Goal: Transaction & Acquisition: Purchase product/service

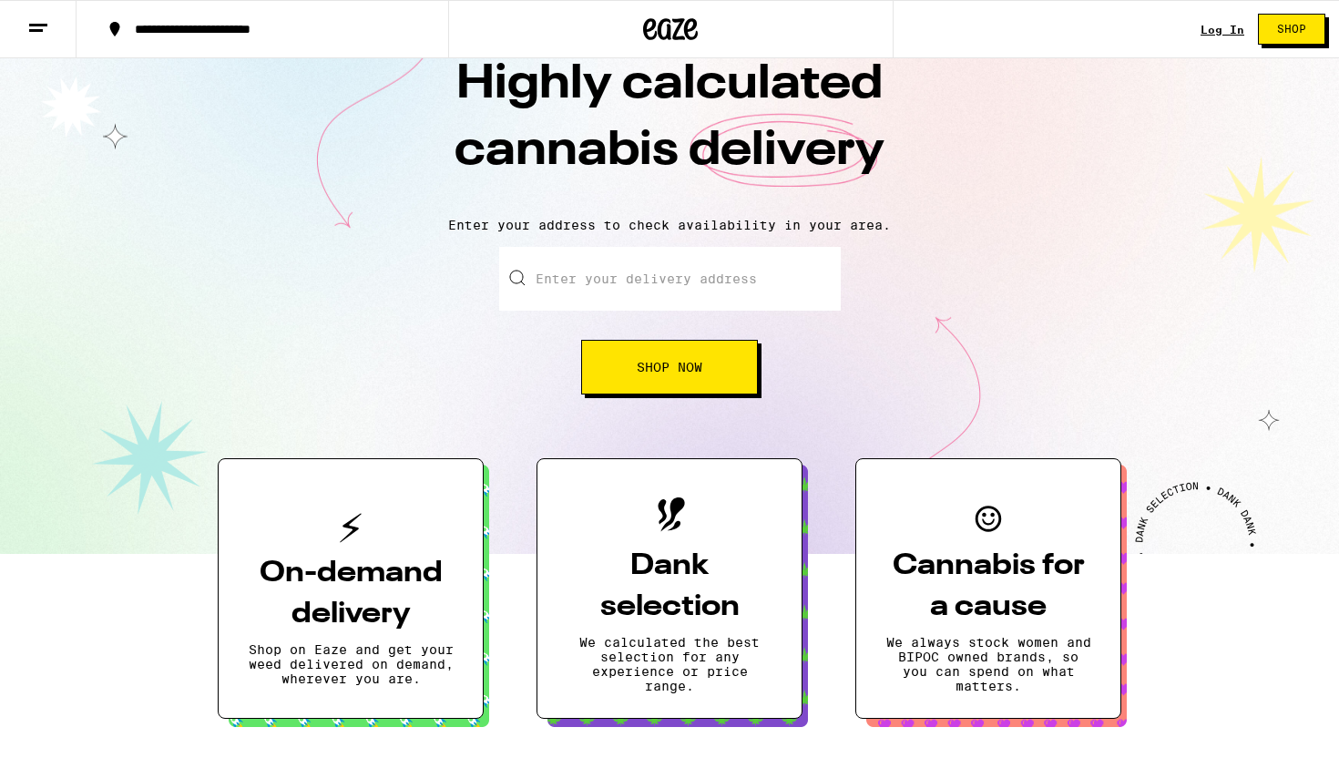
scroll to position [48, 0]
click at [688, 354] on button "Shop Now" at bounding box center [669, 366] width 177 height 55
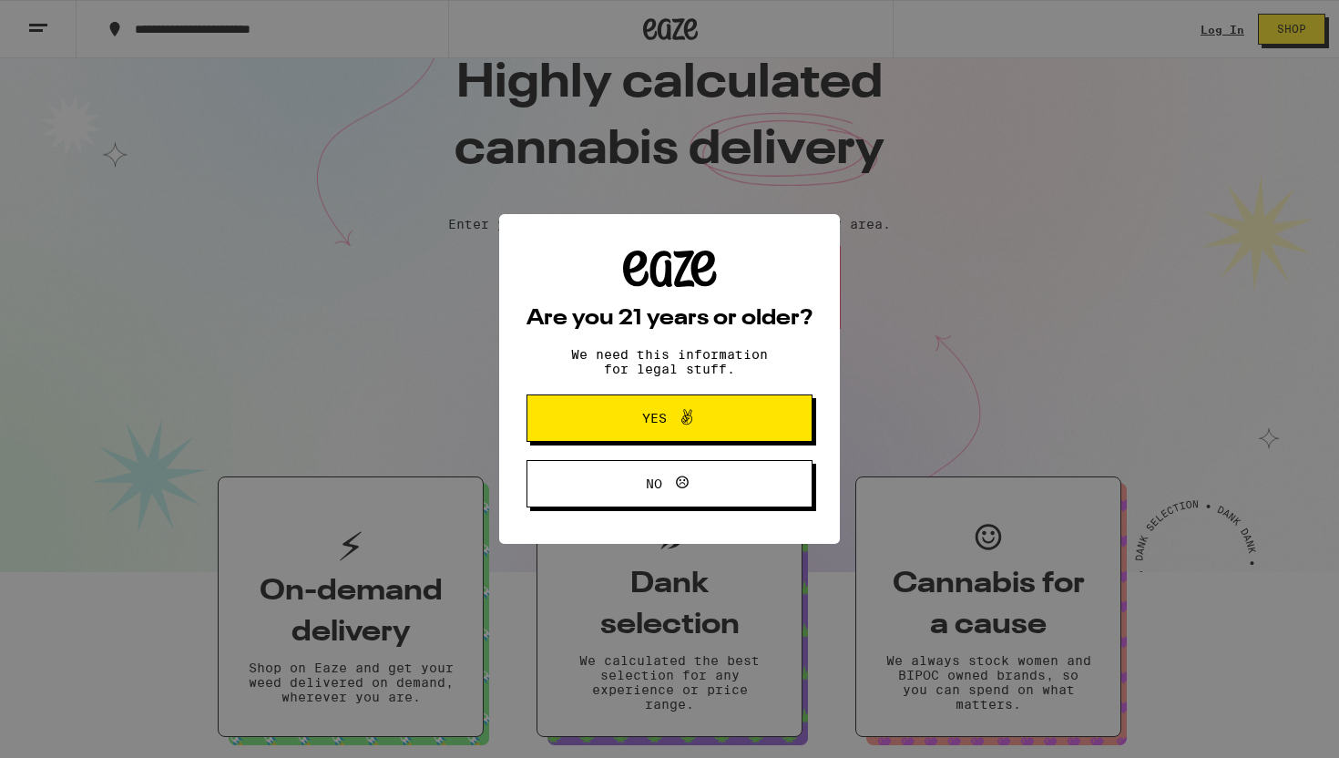
scroll to position [0, 0]
click at [761, 401] on button "Yes" at bounding box center [669, 417] width 286 height 47
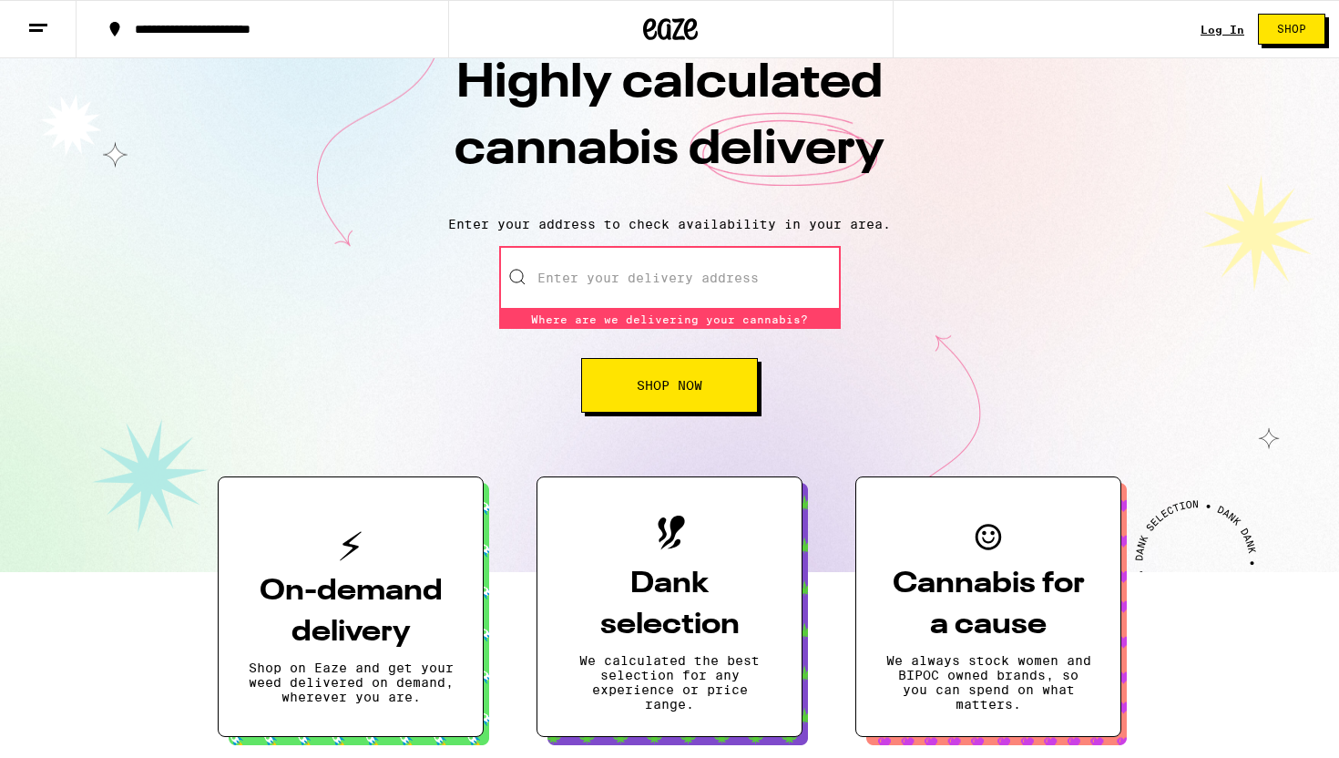
click at [607, 270] on input "Enter your delivery address" at bounding box center [670, 278] width 342 height 64
type input "[STREET_ADDRESS]"
type input "Apt 520"
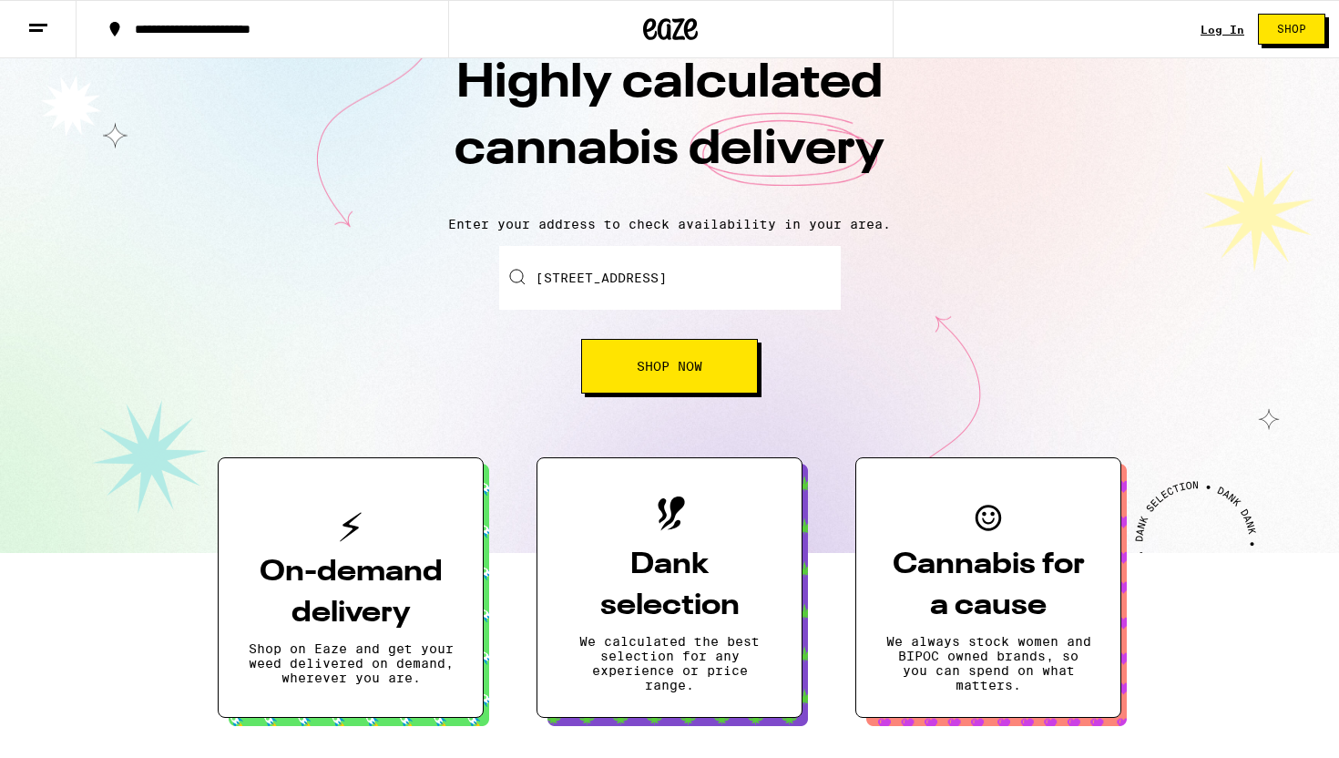
click at [919, 300] on div "Enter your delivery address [STREET_ADDRESS][GEOGRAPHIC_DATA] Now" at bounding box center [669, 320] width 1302 height 148
click at [661, 339] on div "Enter your delivery address [STREET_ADDRESS][GEOGRAPHIC_DATA] Now" at bounding box center [670, 320] width 342 height 148
click at [671, 370] on span "Shop Now" at bounding box center [670, 366] width 66 height 13
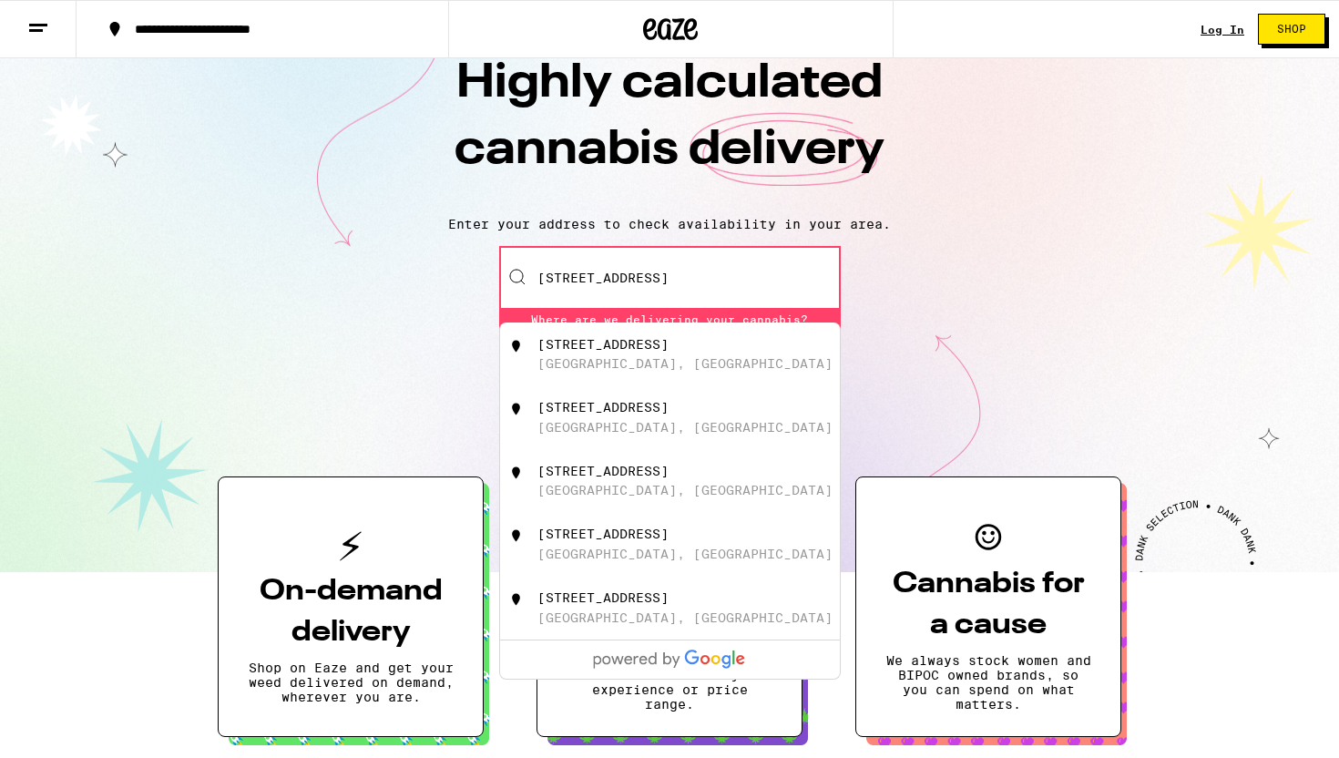
click at [805, 343] on div "[STREET_ADDRESS]" at bounding box center [699, 354] width 325 height 35
type input "[STREET_ADDRESS]"
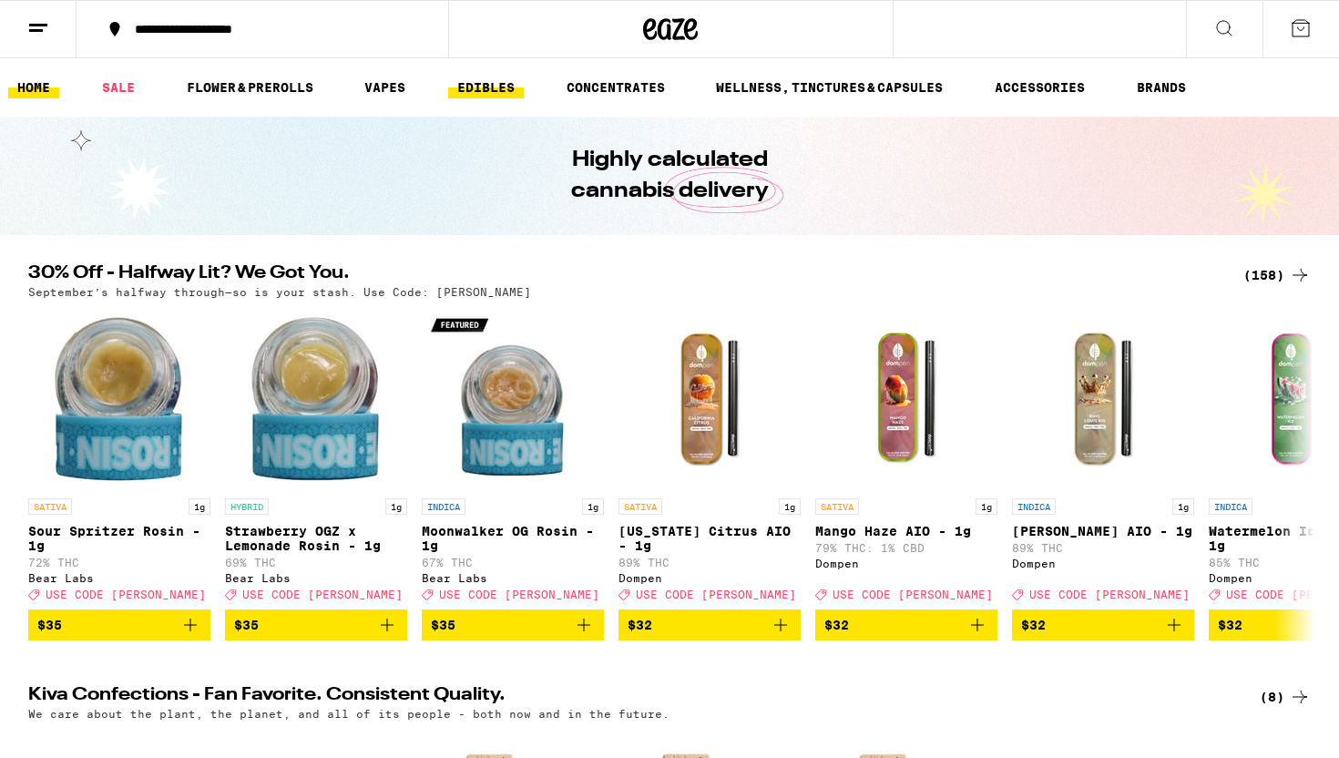
click at [496, 84] on link "EDIBLES" at bounding box center [486, 88] width 76 height 22
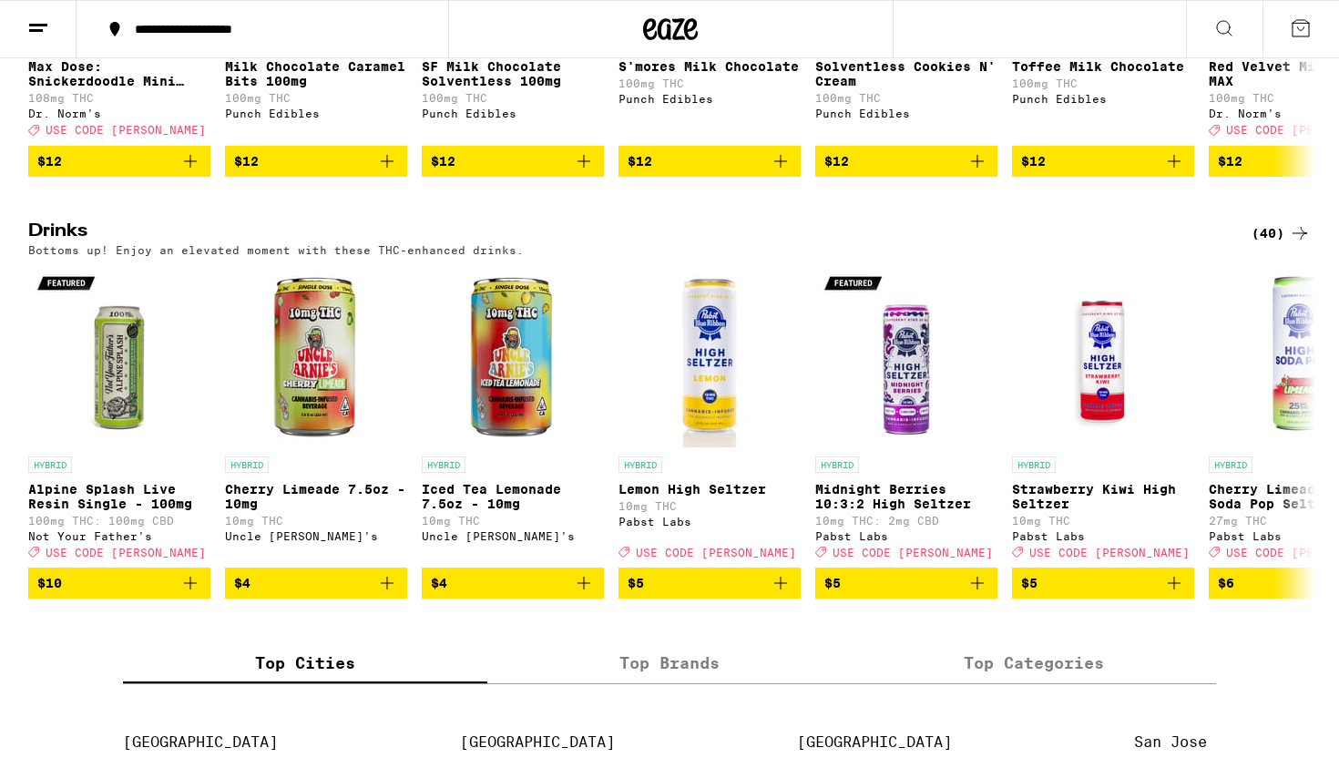
scroll to position [902, 0]
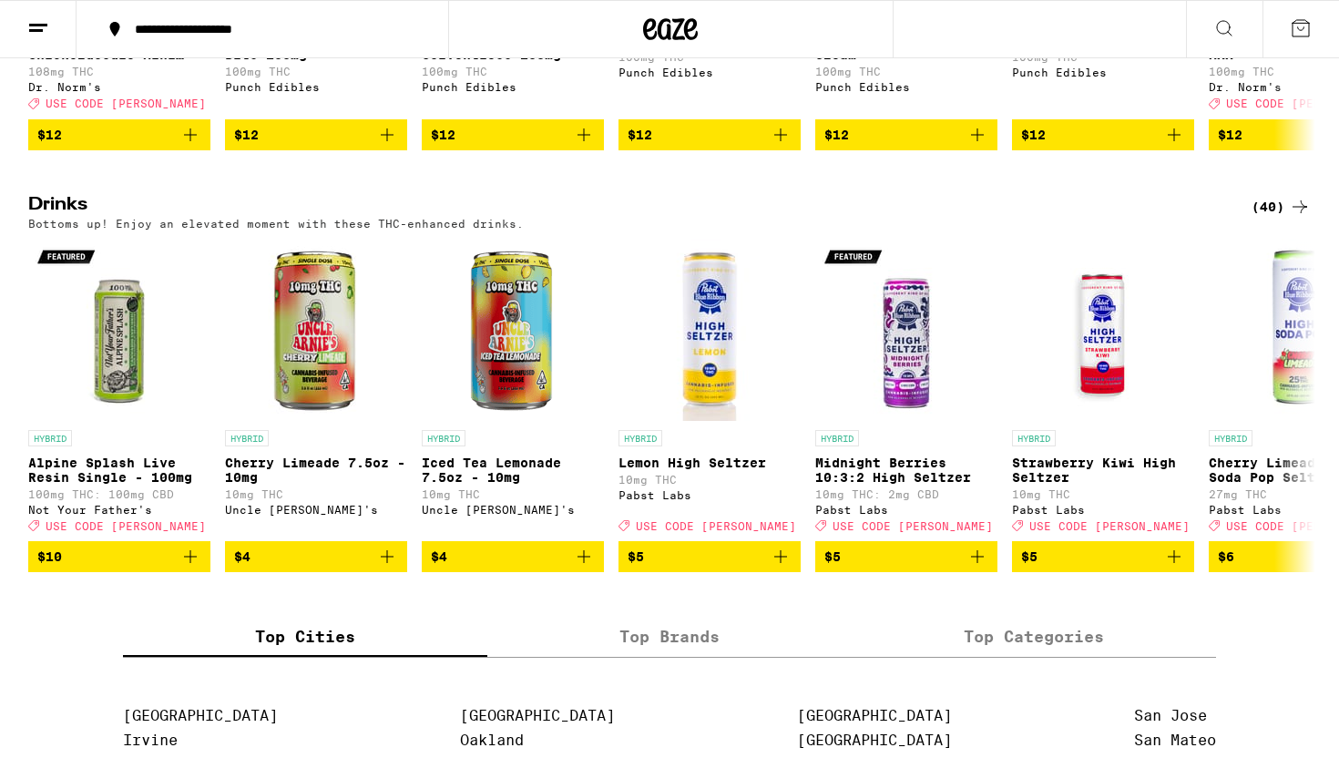
click at [66, 218] on h2 "Drinks" at bounding box center [624, 207] width 1193 height 22
click at [1296, 416] on icon at bounding box center [1300, 405] width 22 height 22
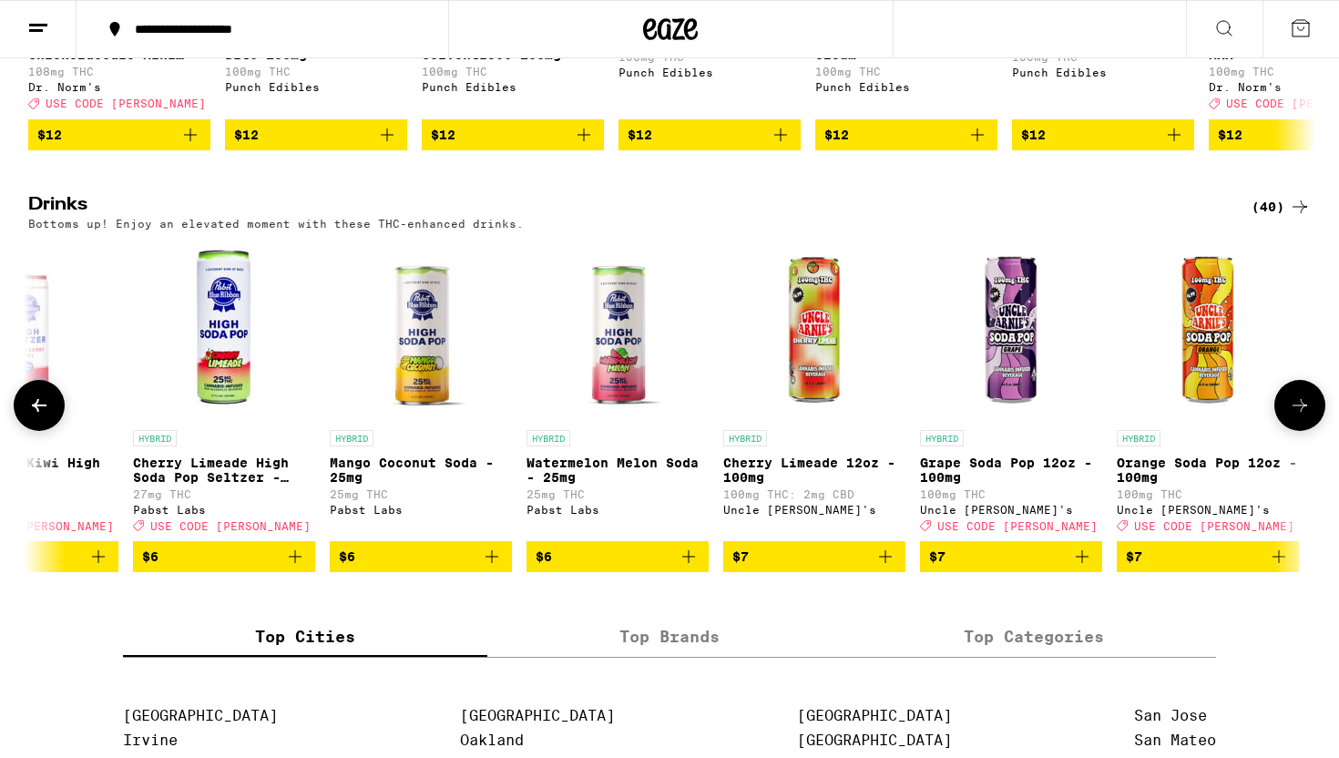
scroll to position [0, 1084]
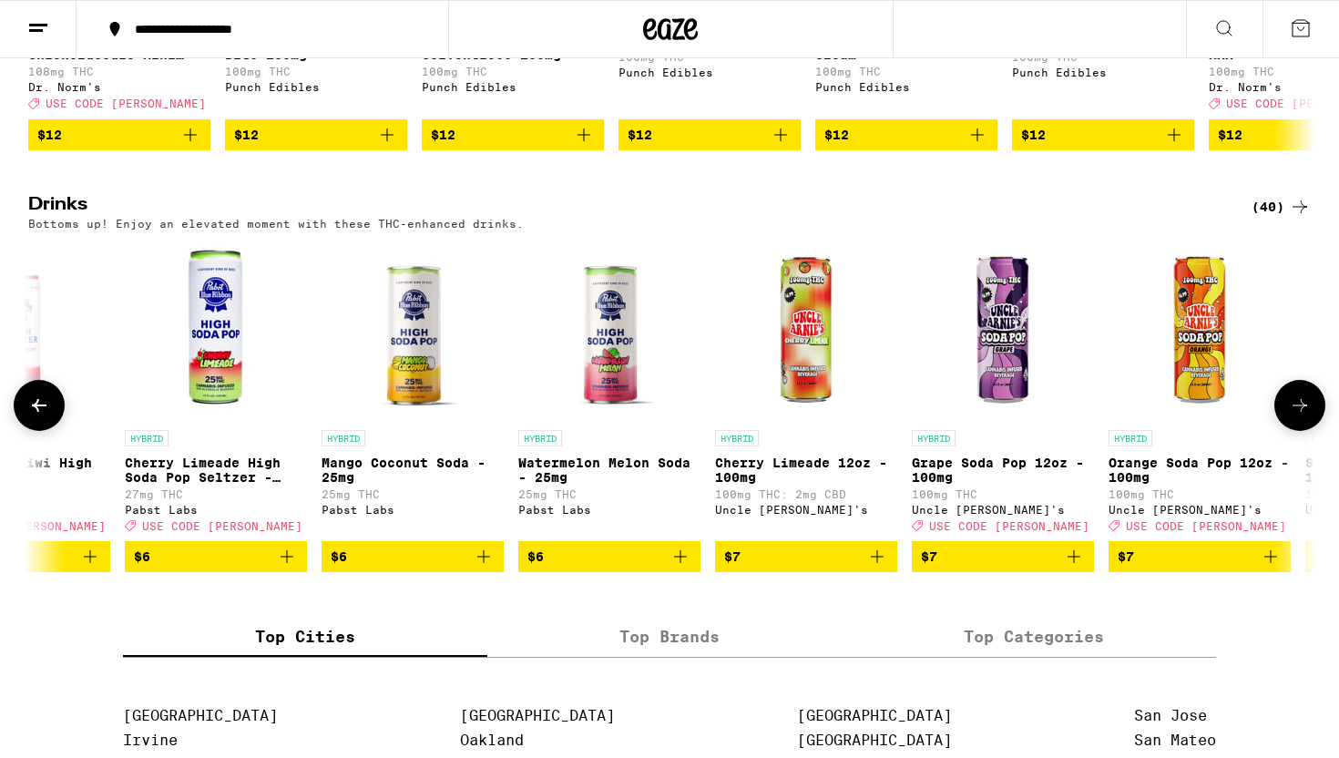
click at [1296, 416] on icon at bounding box center [1300, 405] width 22 height 22
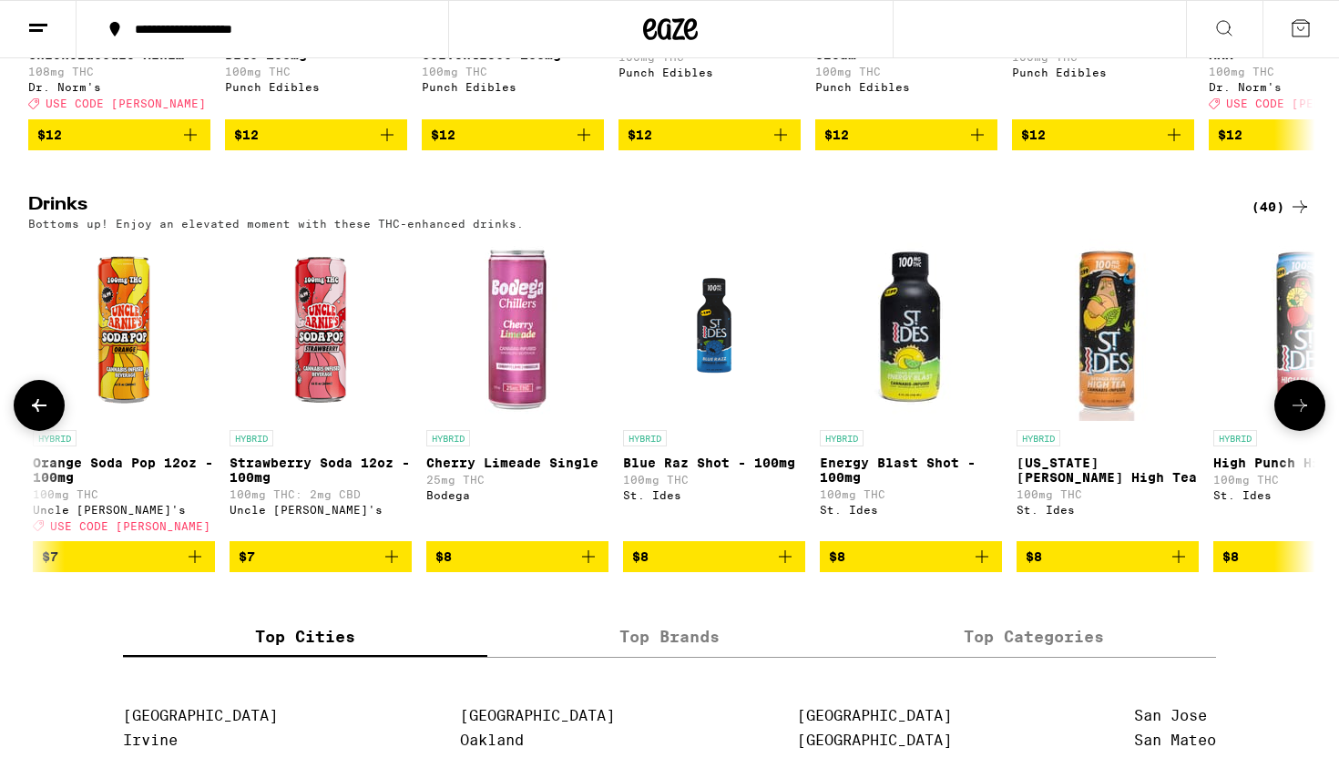
scroll to position [0, 2168]
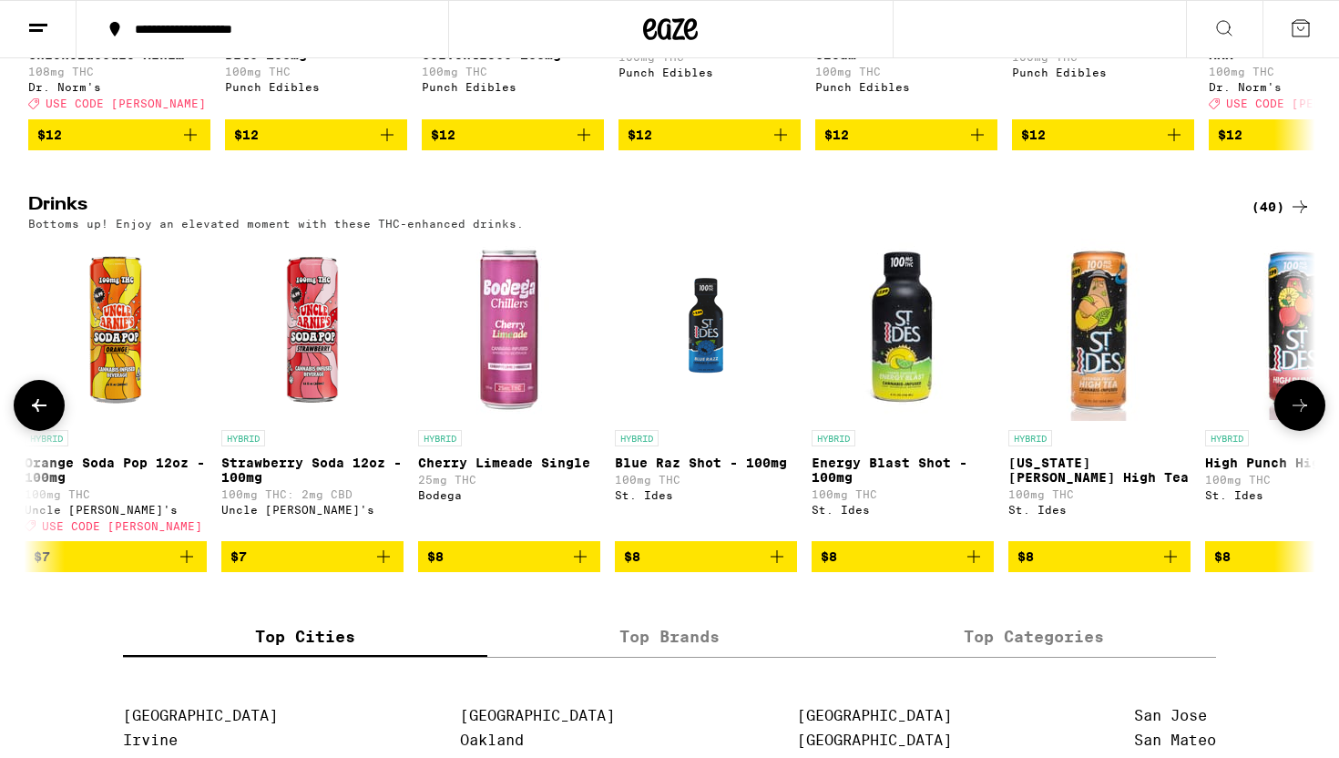
click at [1296, 416] on icon at bounding box center [1300, 405] width 22 height 22
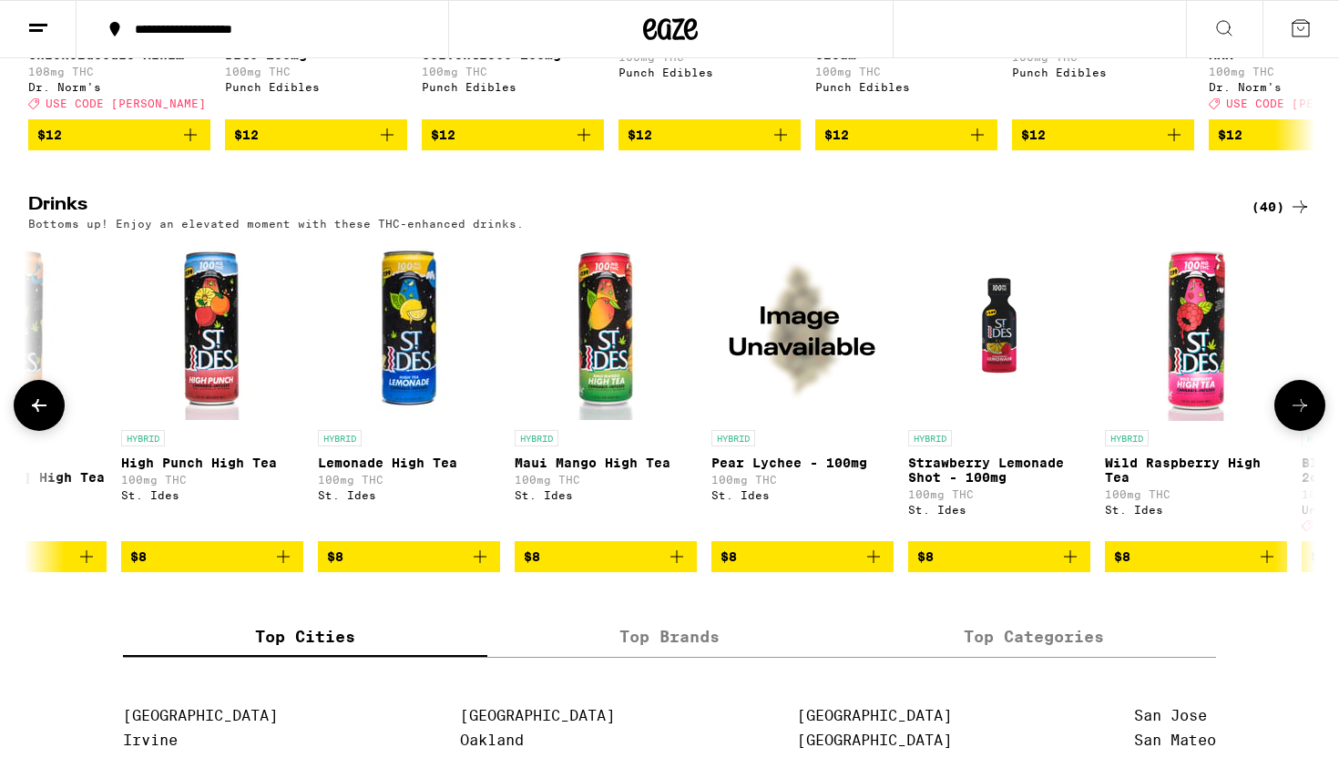
click at [1296, 416] on icon at bounding box center [1300, 405] width 22 height 22
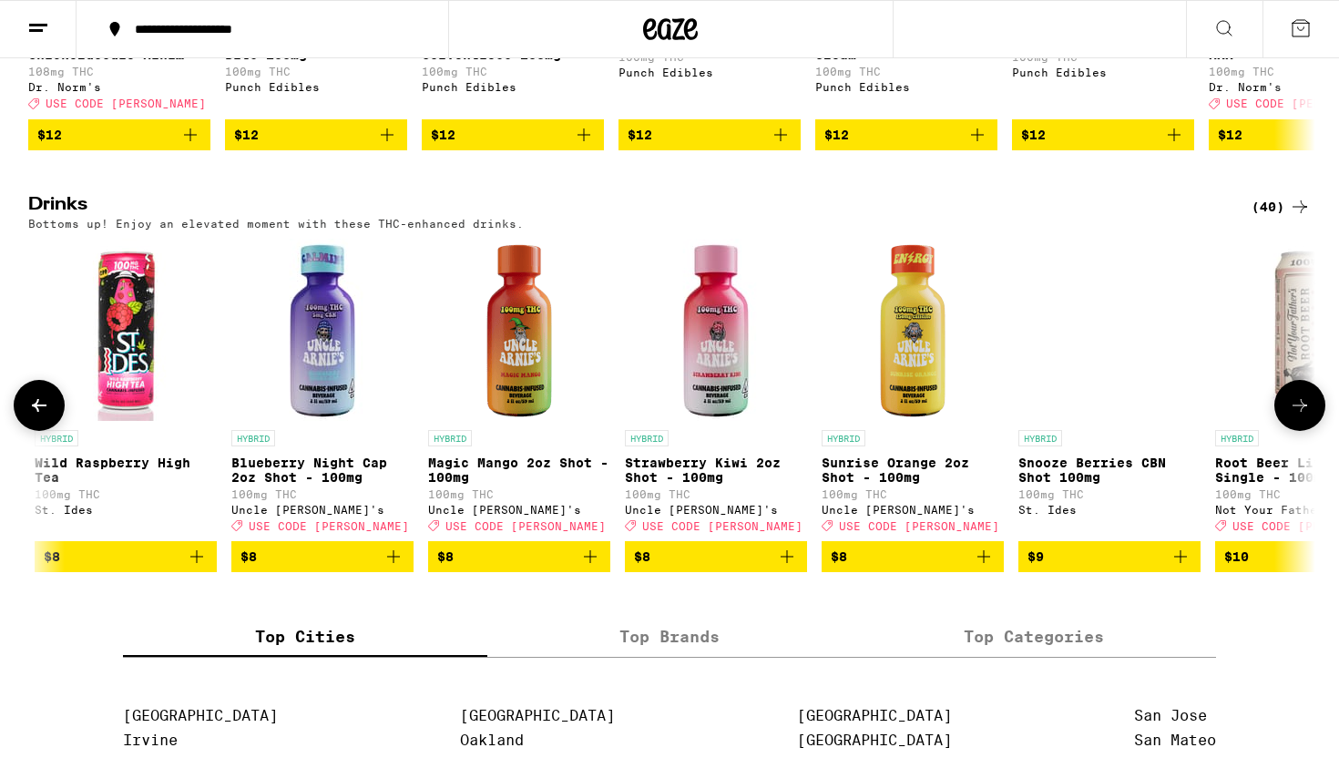
scroll to position [0, 4335]
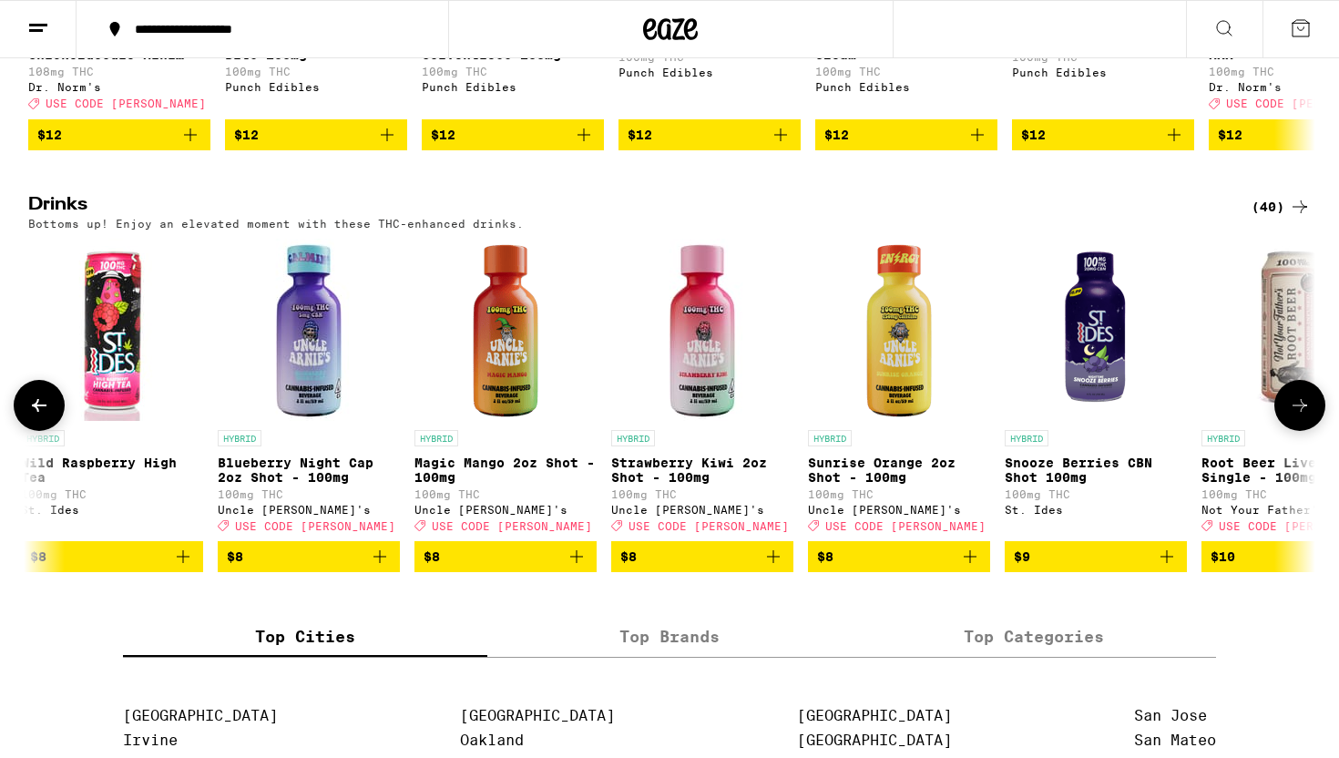
click at [1296, 416] on icon at bounding box center [1300, 405] width 22 height 22
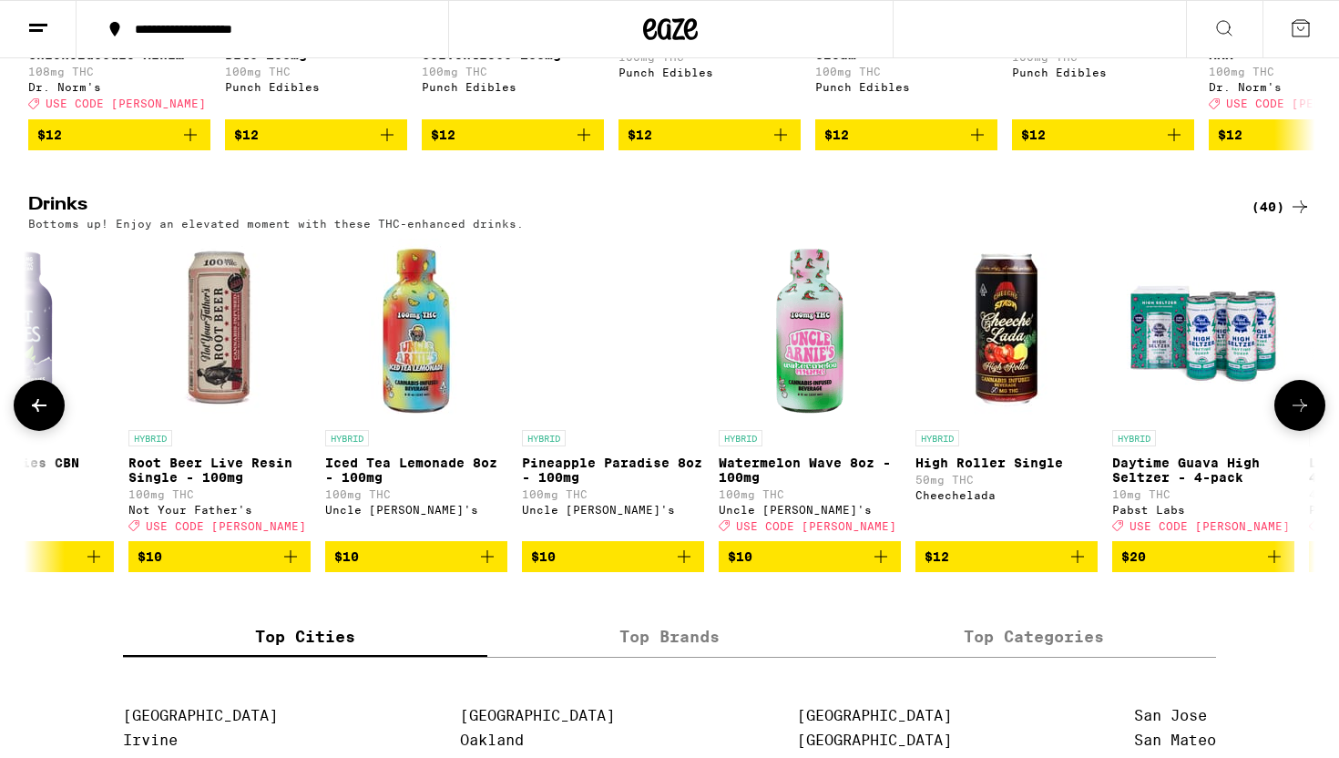
scroll to position [0, 5419]
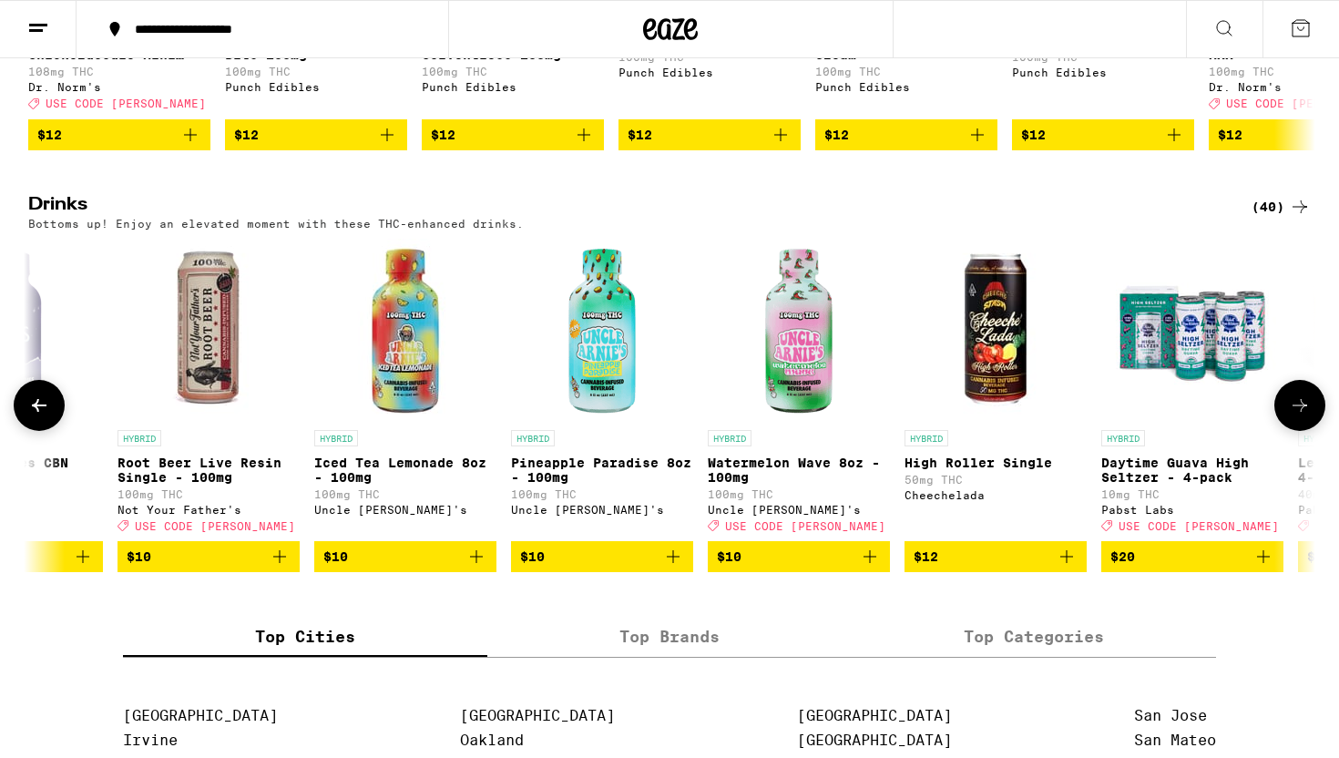
click at [1296, 416] on icon at bounding box center [1300, 405] width 22 height 22
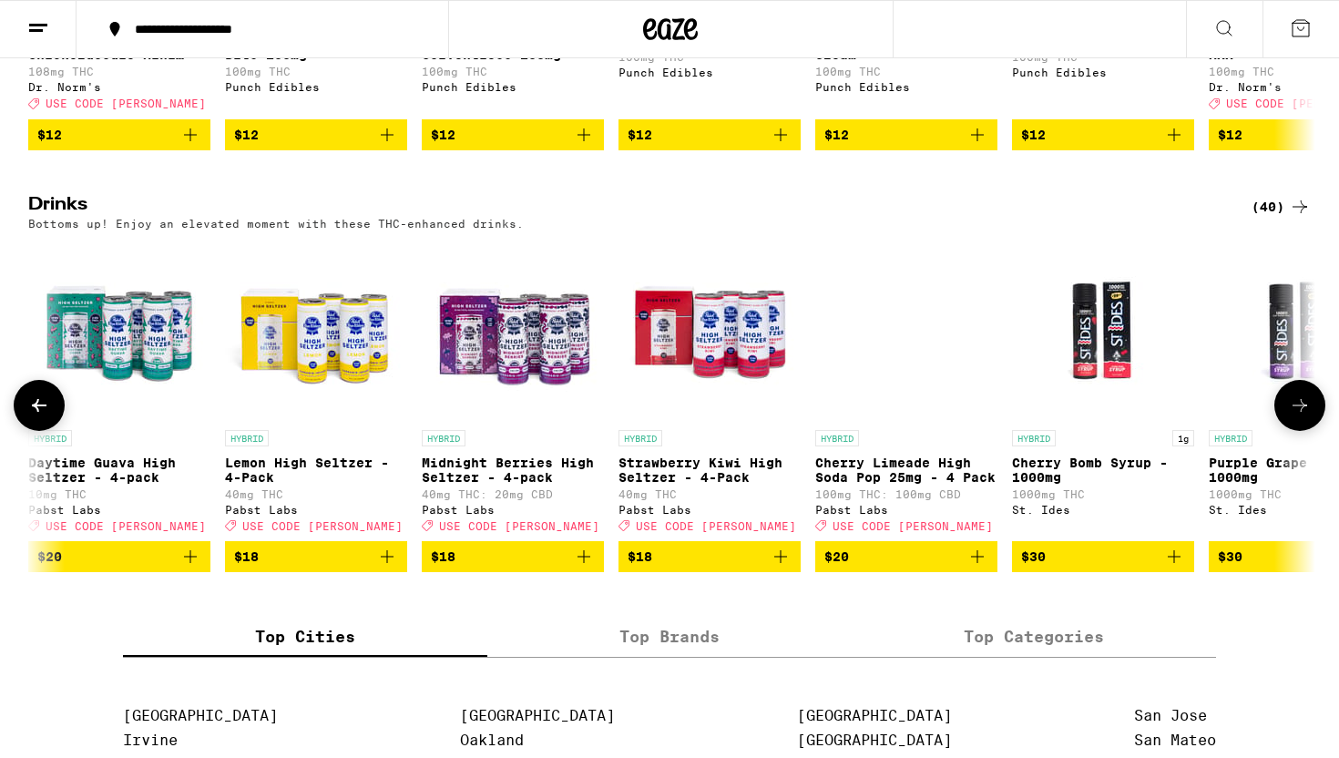
scroll to position [0, 6503]
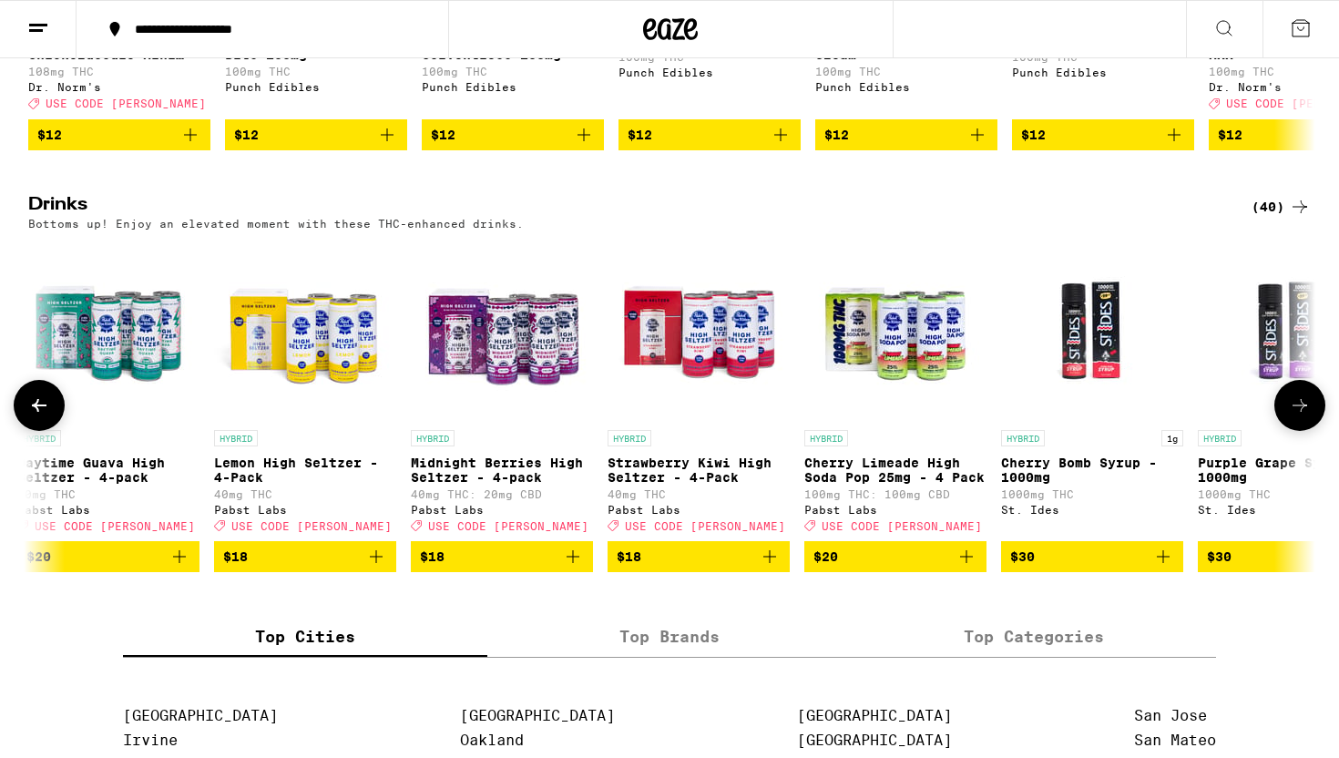
click at [1296, 416] on icon at bounding box center [1300, 405] width 22 height 22
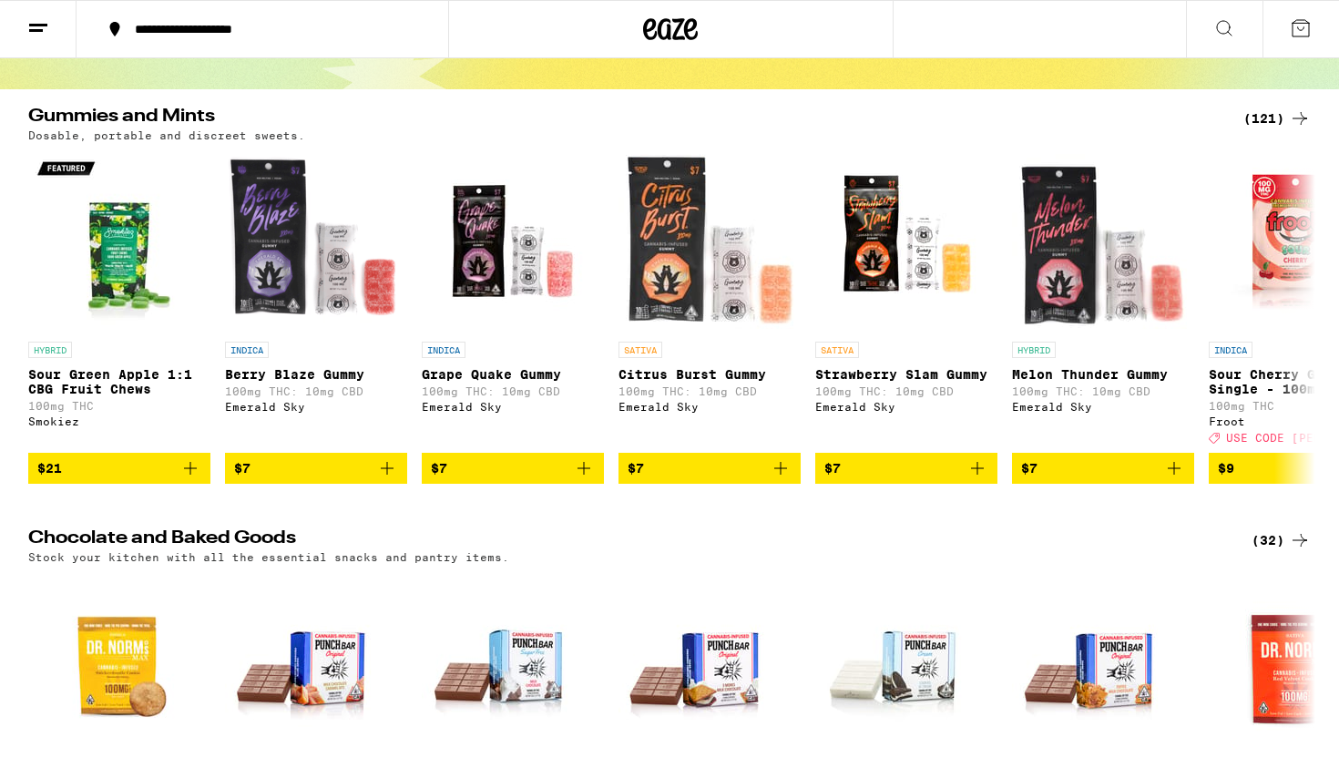
scroll to position [0, 0]
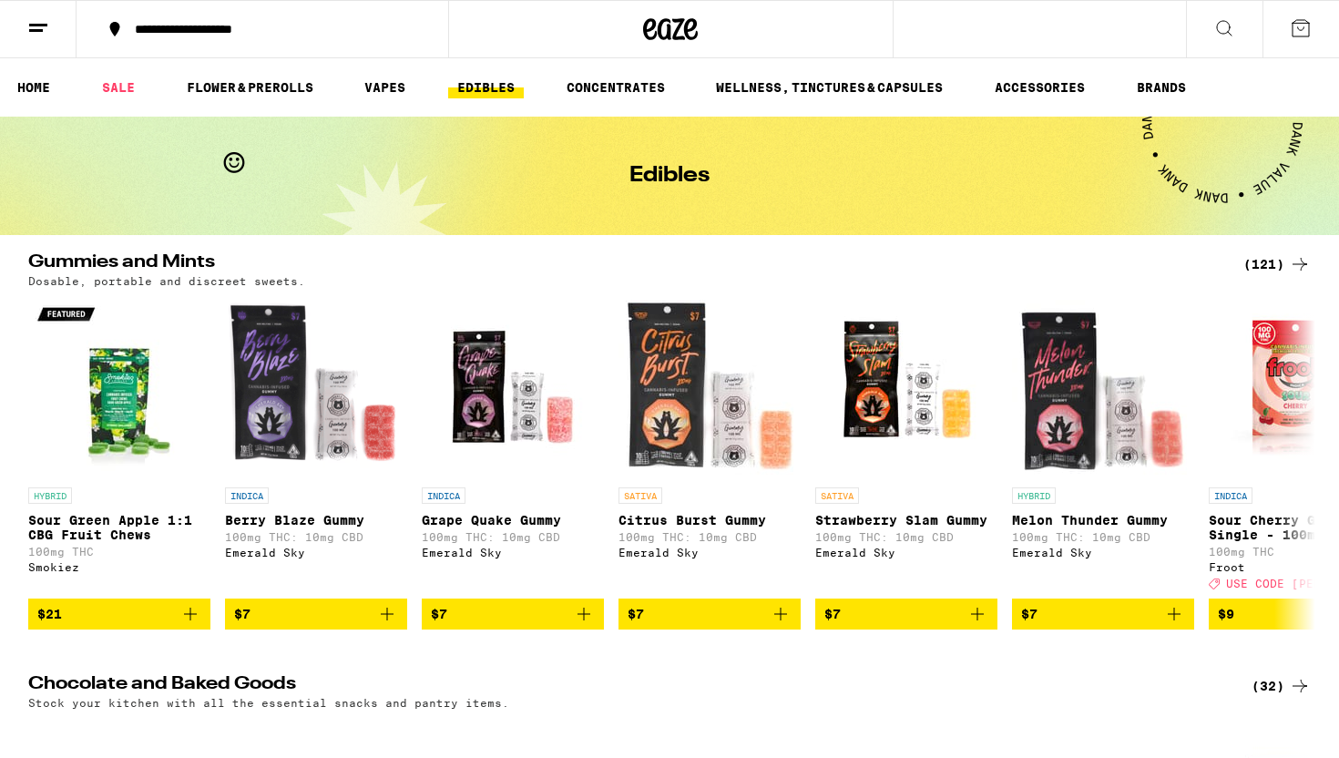
click at [1261, 262] on div "(121)" at bounding box center [1276, 264] width 67 height 22
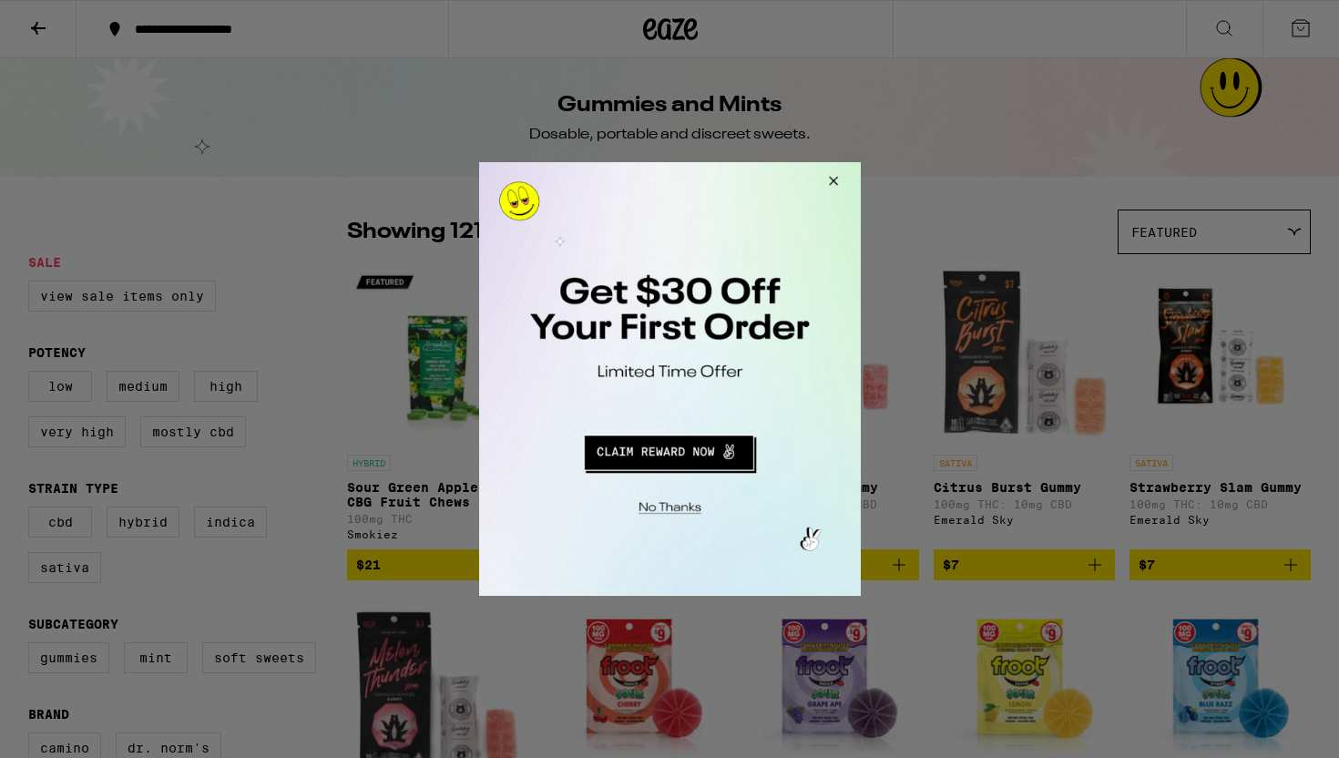
click at [829, 179] on button "Close Modal" at bounding box center [829, 184] width 49 height 44
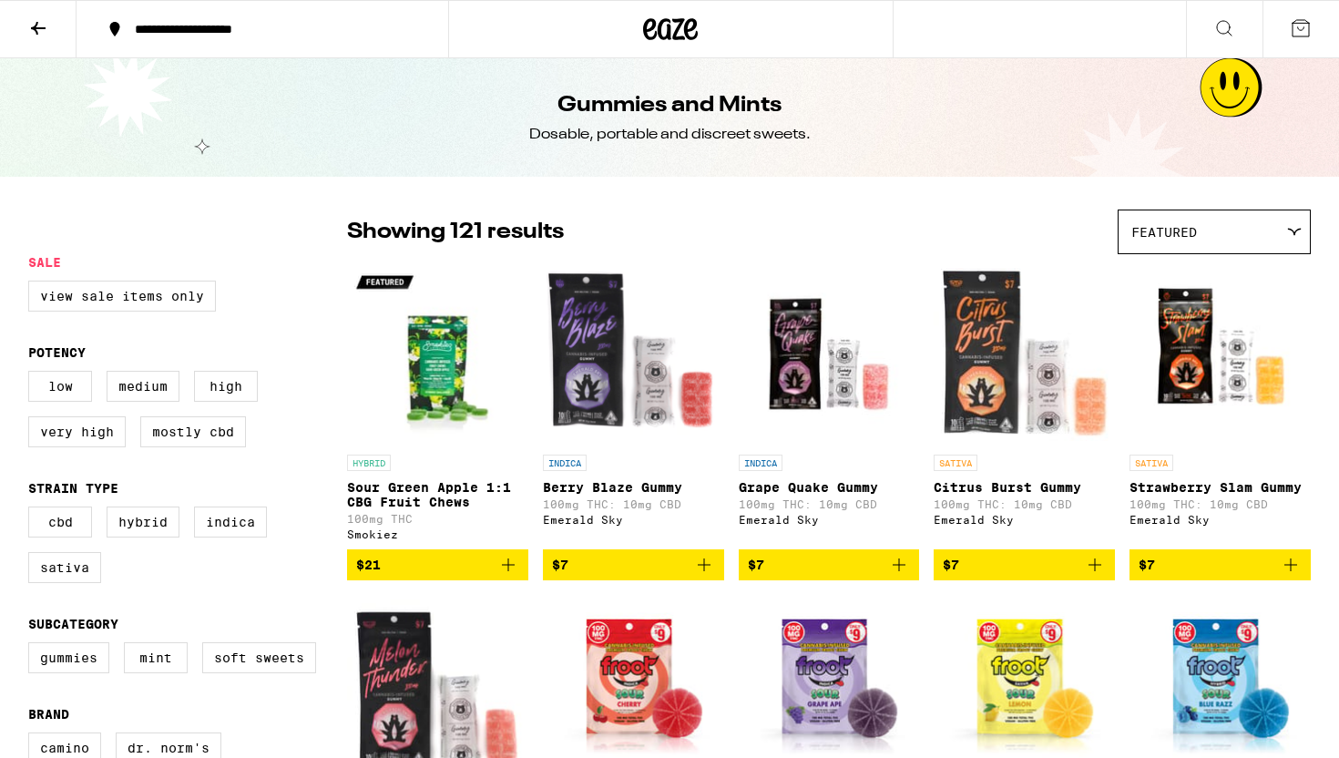
click at [29, 21] on icon at bounding box center [38, 28] width 22 height 22
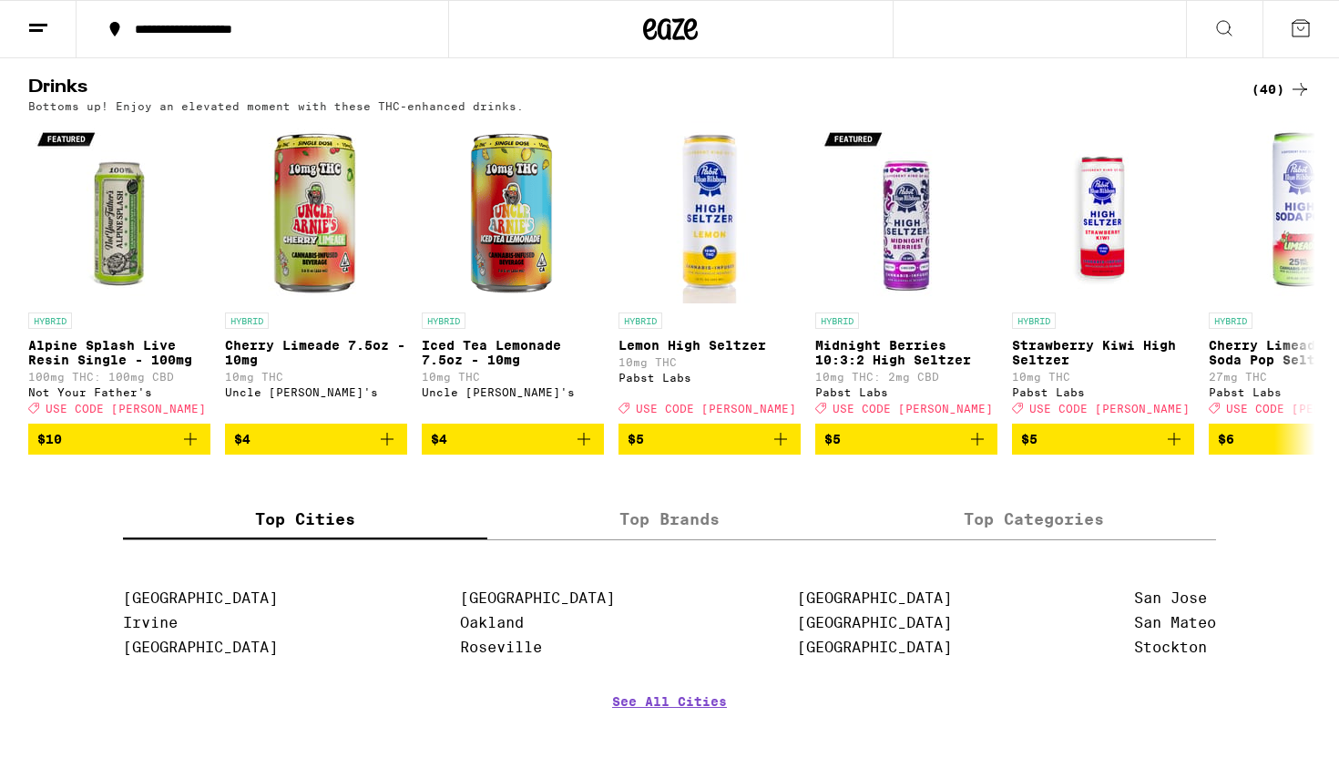
scroll to position [953, 0]
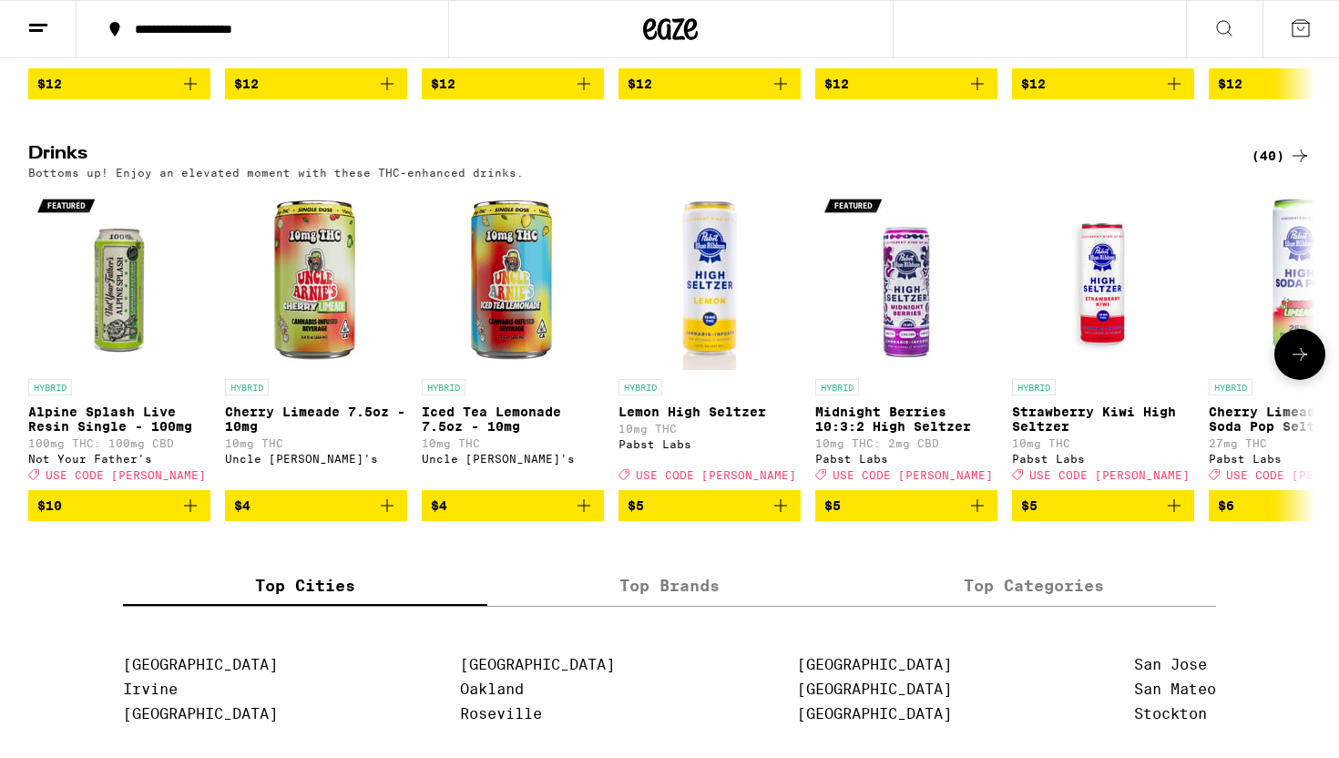
click at [1313, 380] on button at bounding box center [1299, 354] width 51 height 51
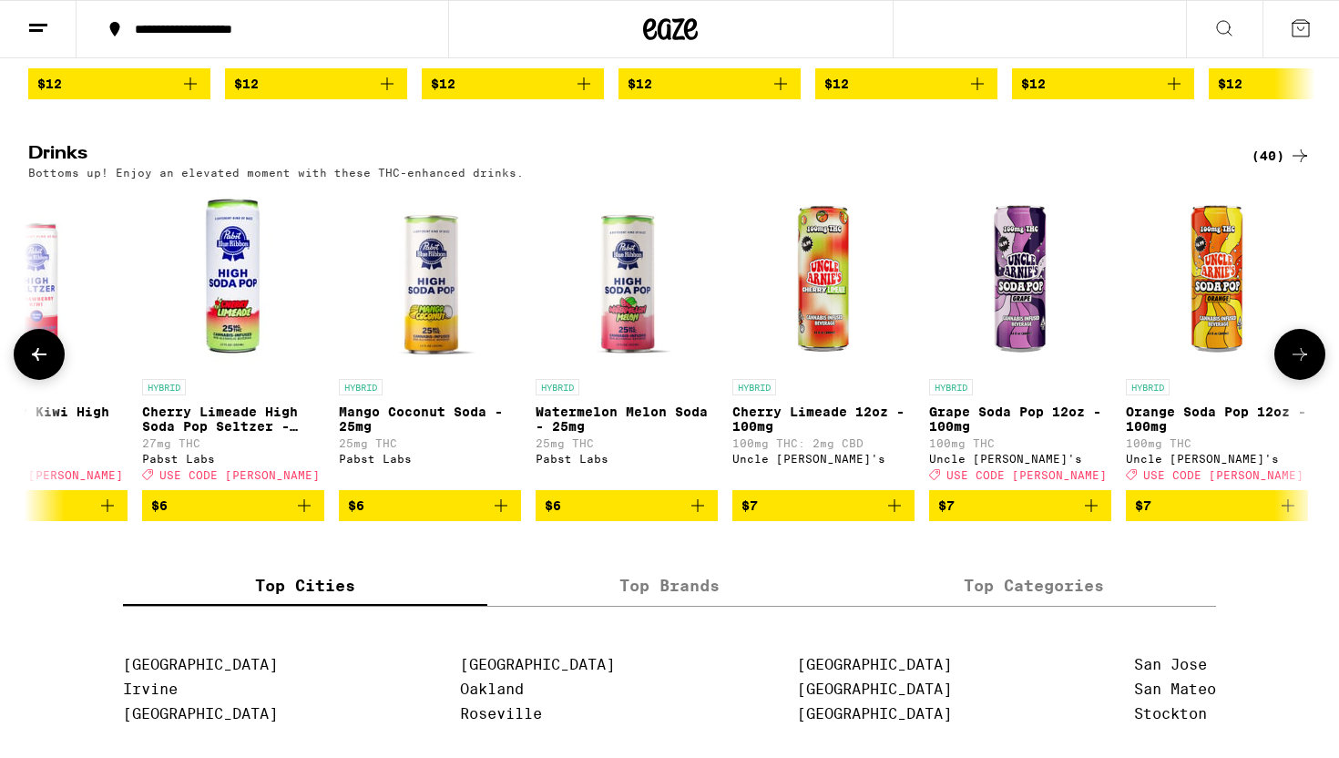
scroll to position [0, 1084]
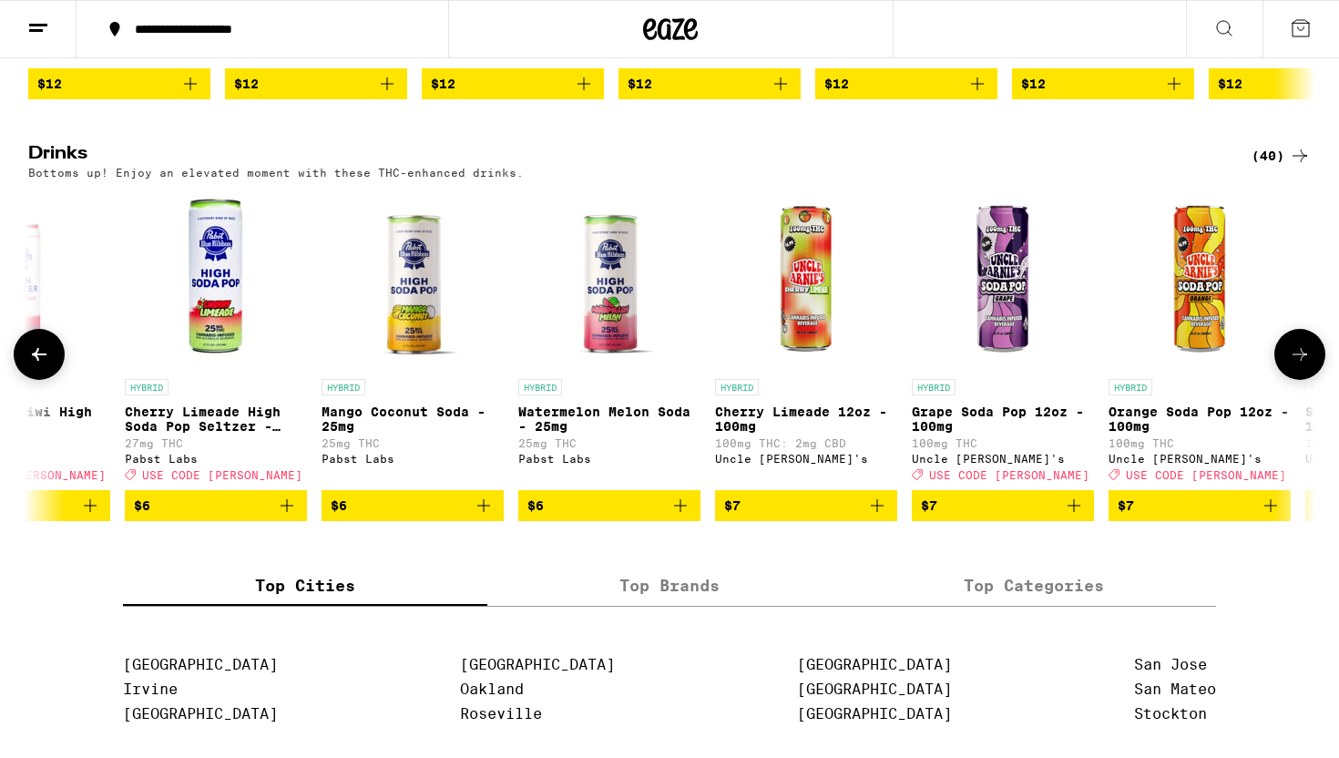
click at [1313, 380] on button at bounding box center [1299, 354] width 51 height 51
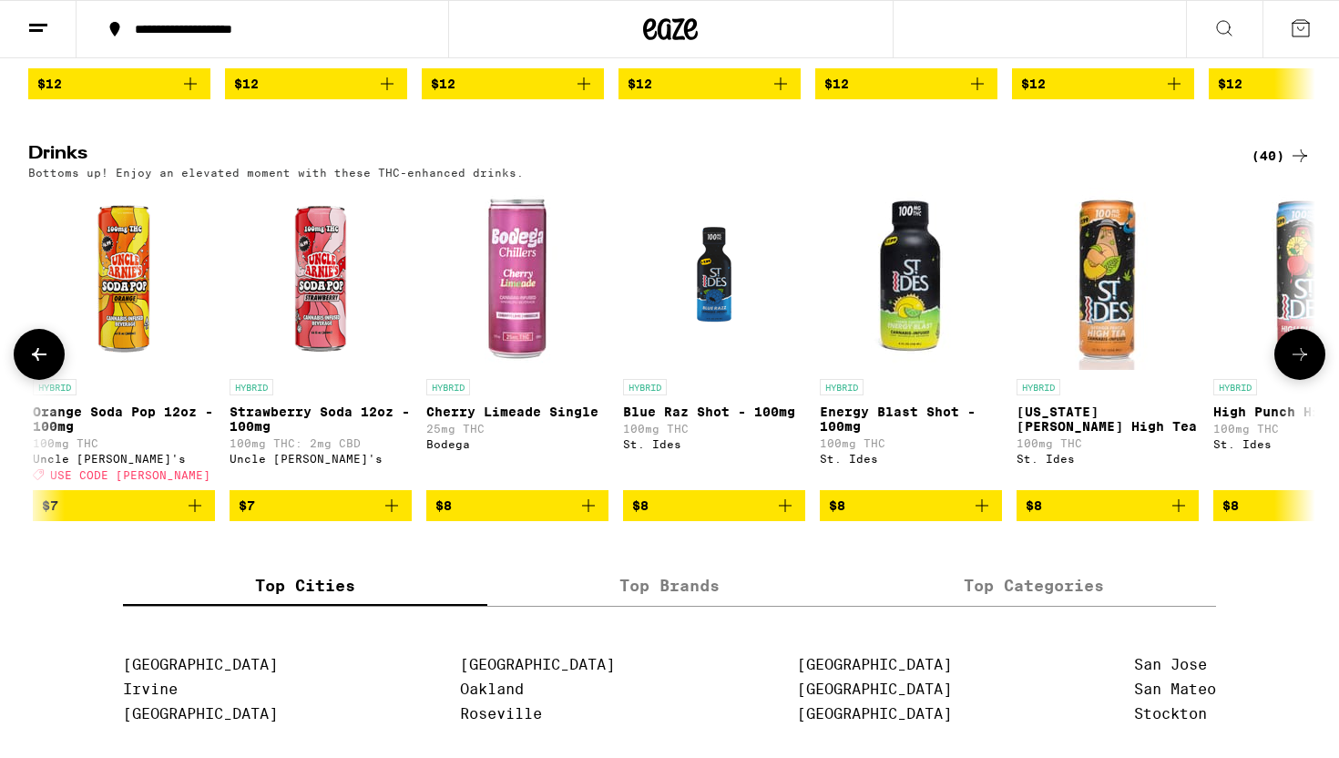
scroll to position [0, 2168]
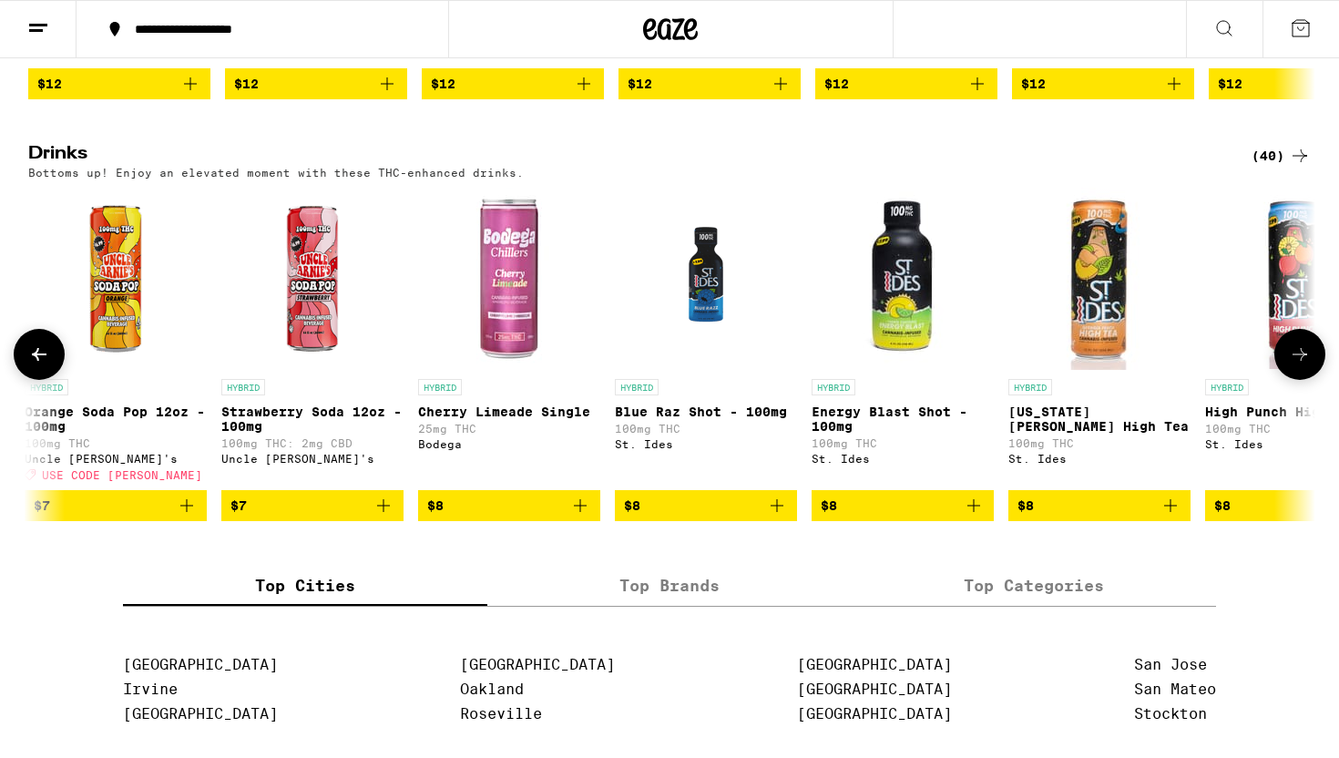
click at [1313, 380] on button at bounding box center [1299, 354] width 51 height 51
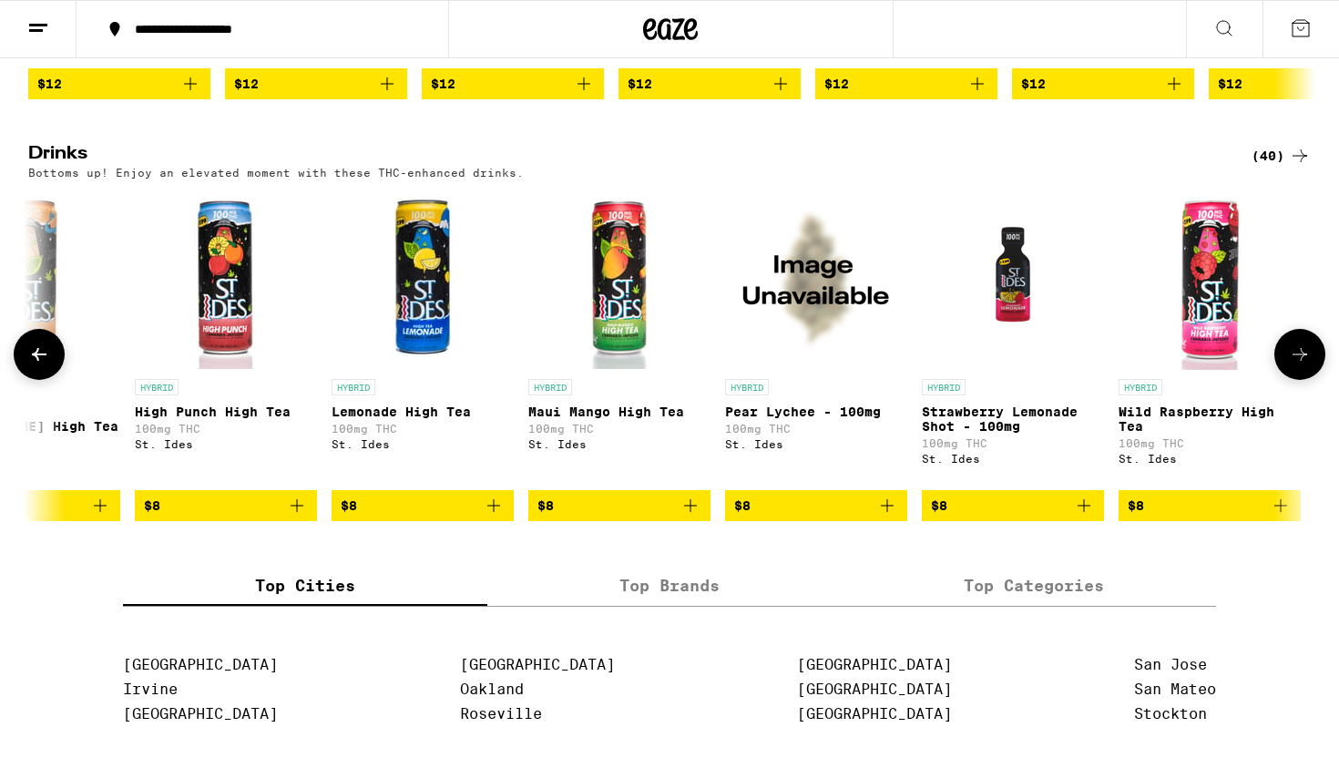
scroll to position [0, 3251]
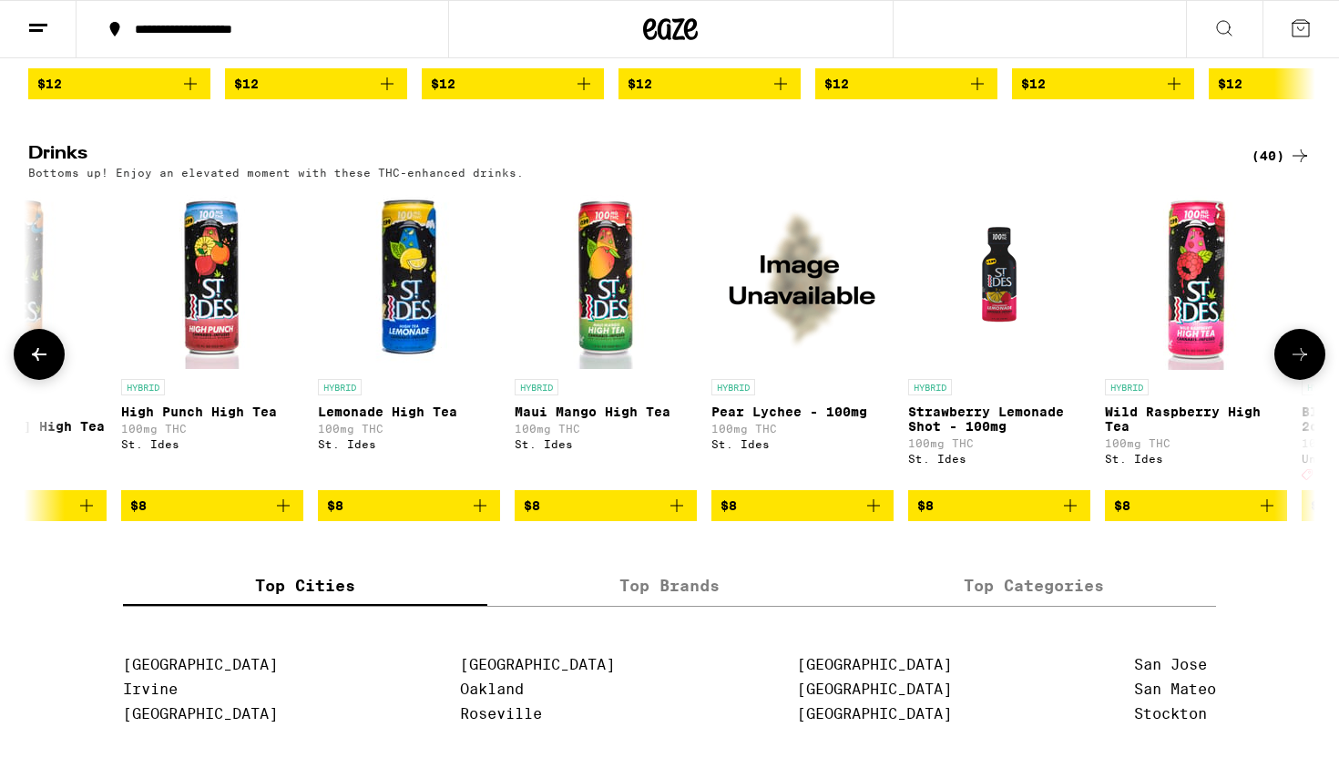
click at [1313, 380] on button at bounding box center [1299, 354] width 51 height 51
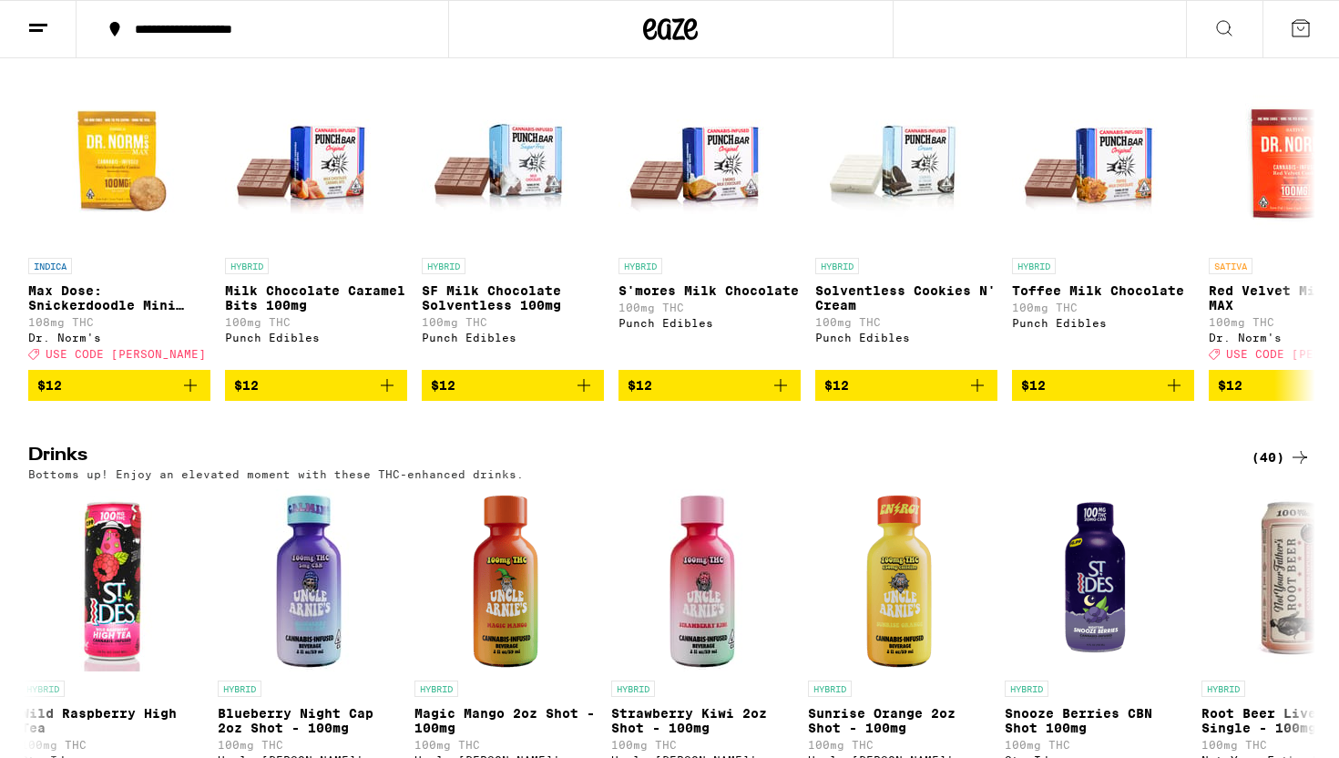
scroll to position [0, 0]
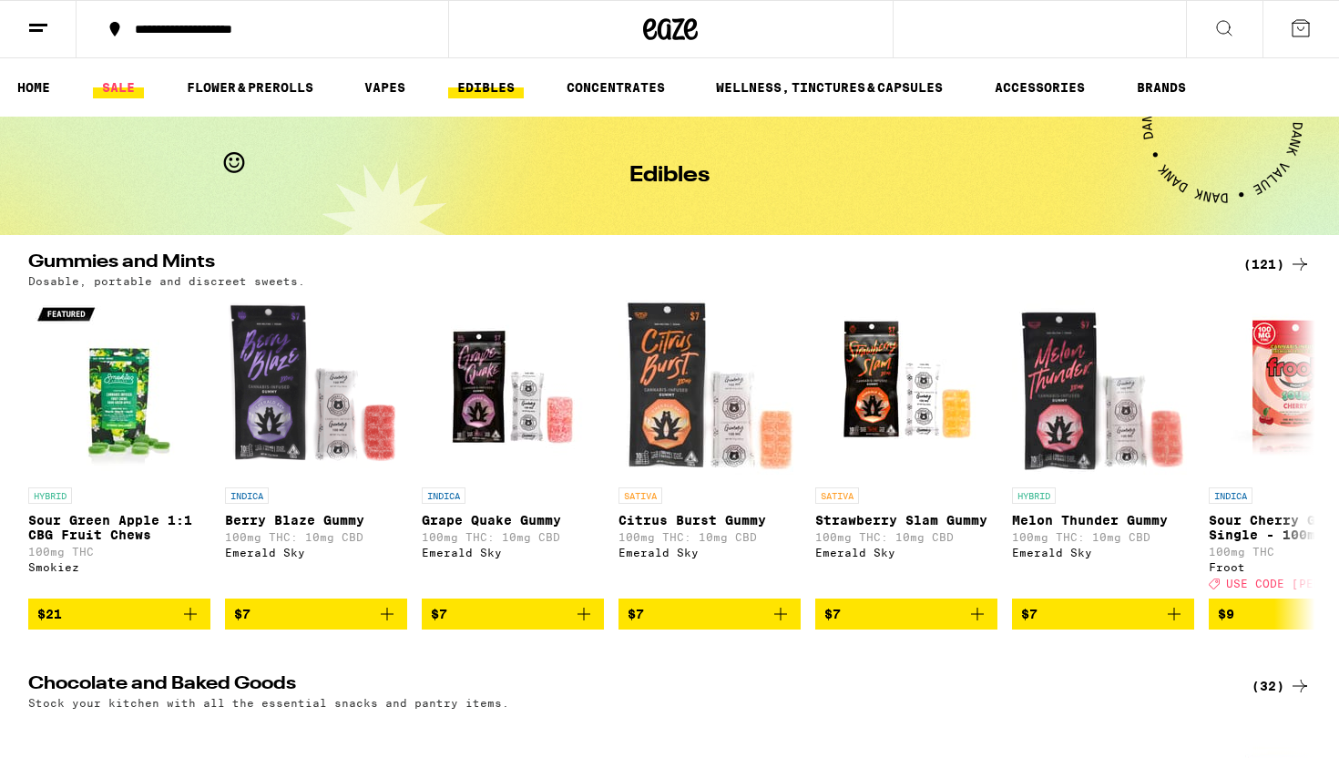
click at [127, 79] on link "SALE" at bounding box center [118, 88] width 51 height 22
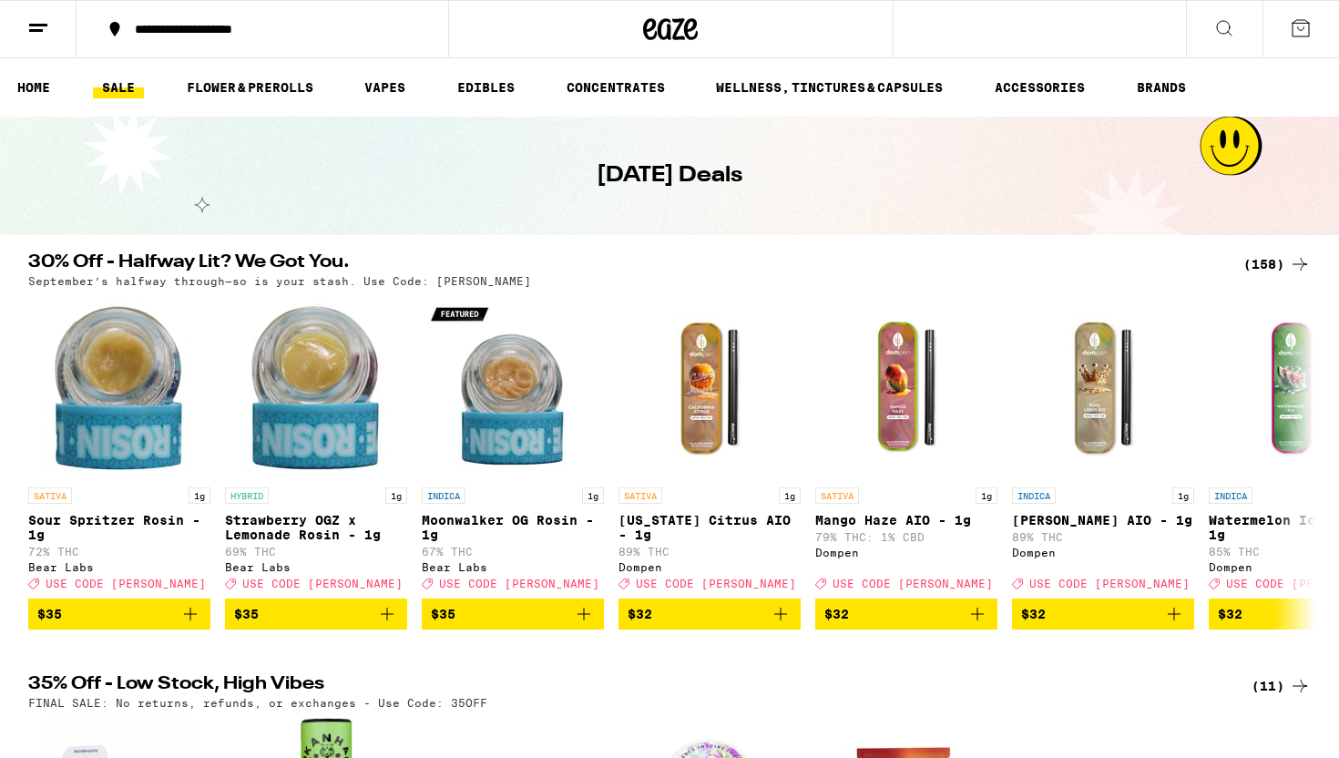
click at [1275, 266] on div "(158)" at bounding box center [1276, 264] width 67 height 22
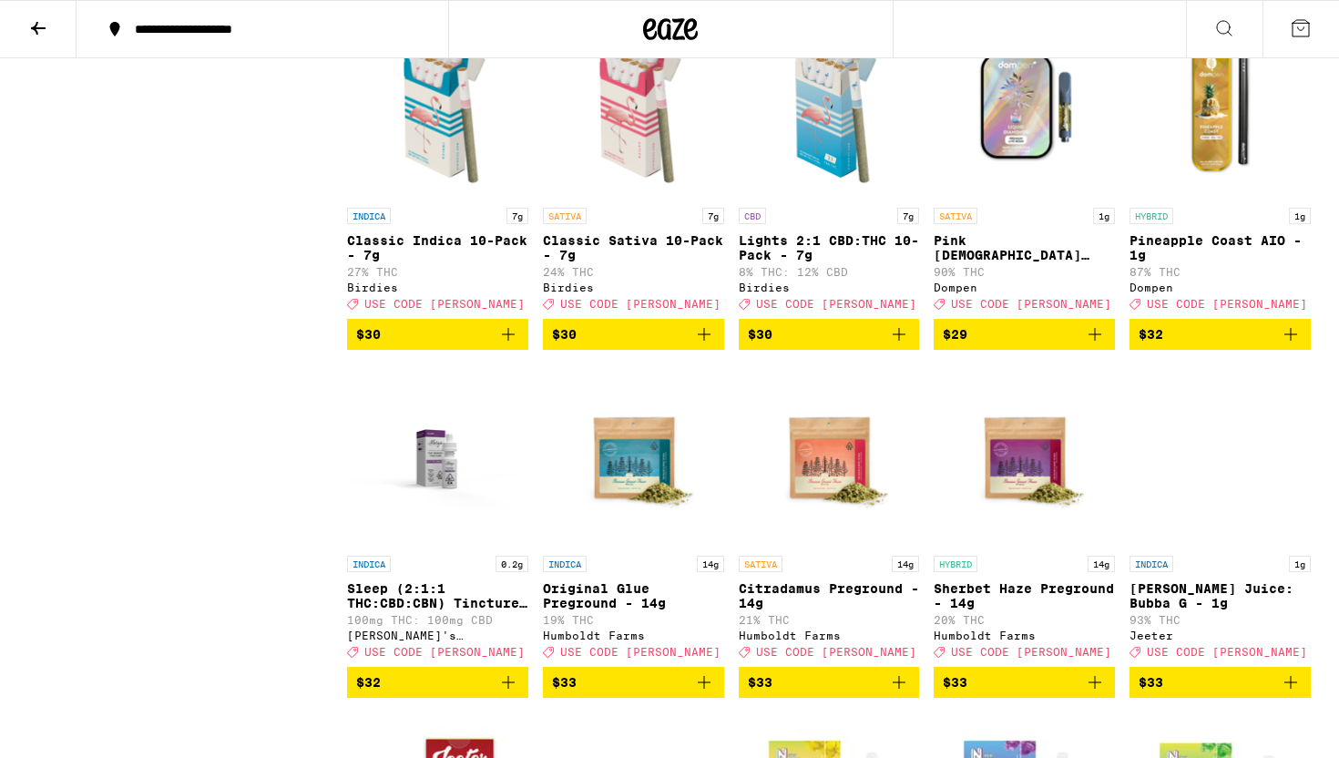
scroll to position [6515, 0]
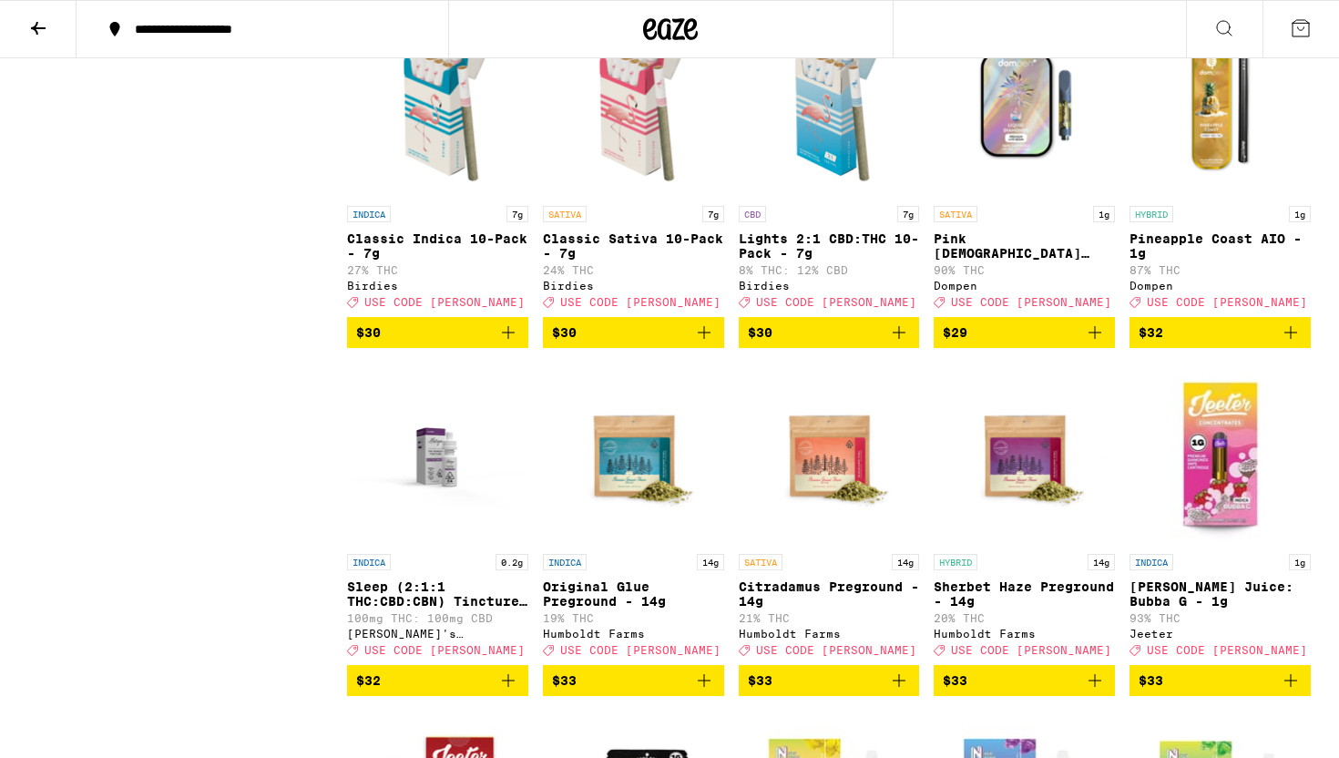
click at [842, 260] on p "Lights 2:1 CBD:THC 10-Pack - 7g" at bounding box center [829, 245] width 181 height 29
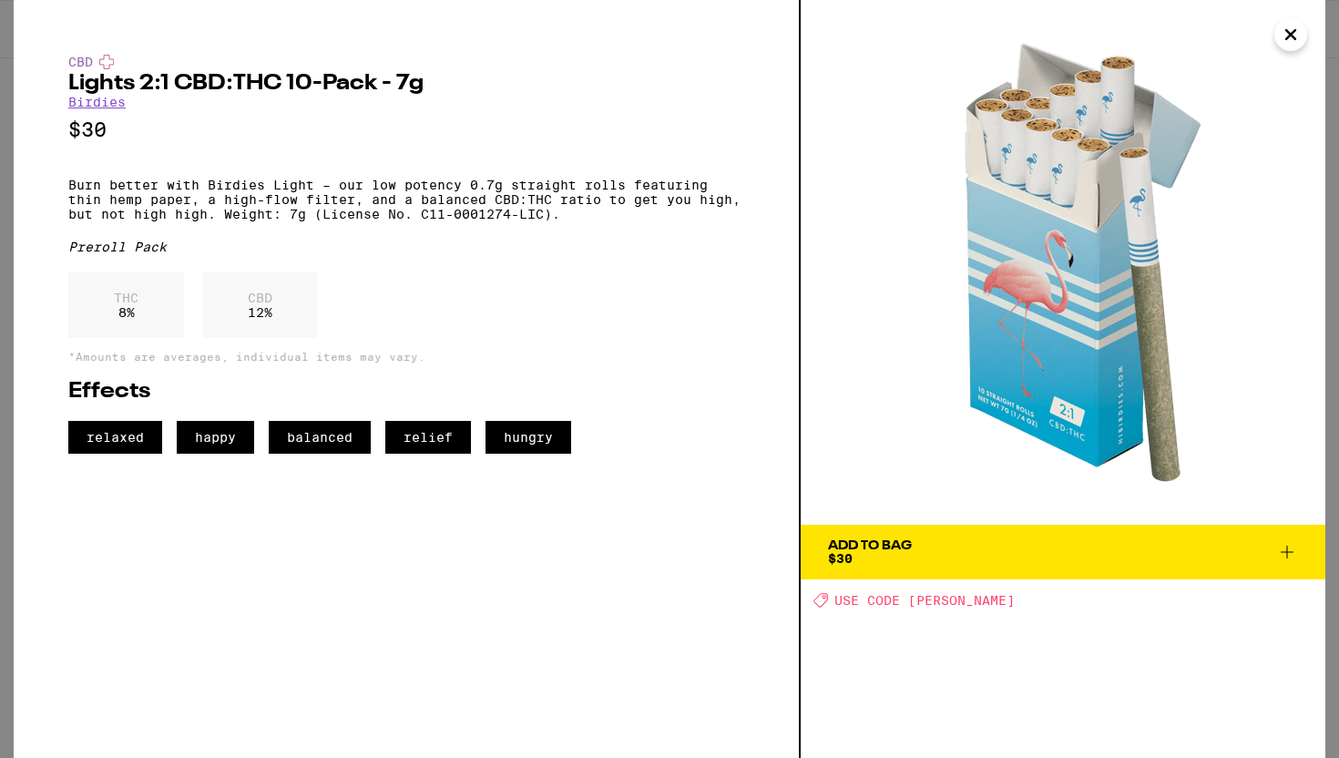
click at [1296, 34] on icon "Close" at bounding box center [1291, 34] width 22 height 27
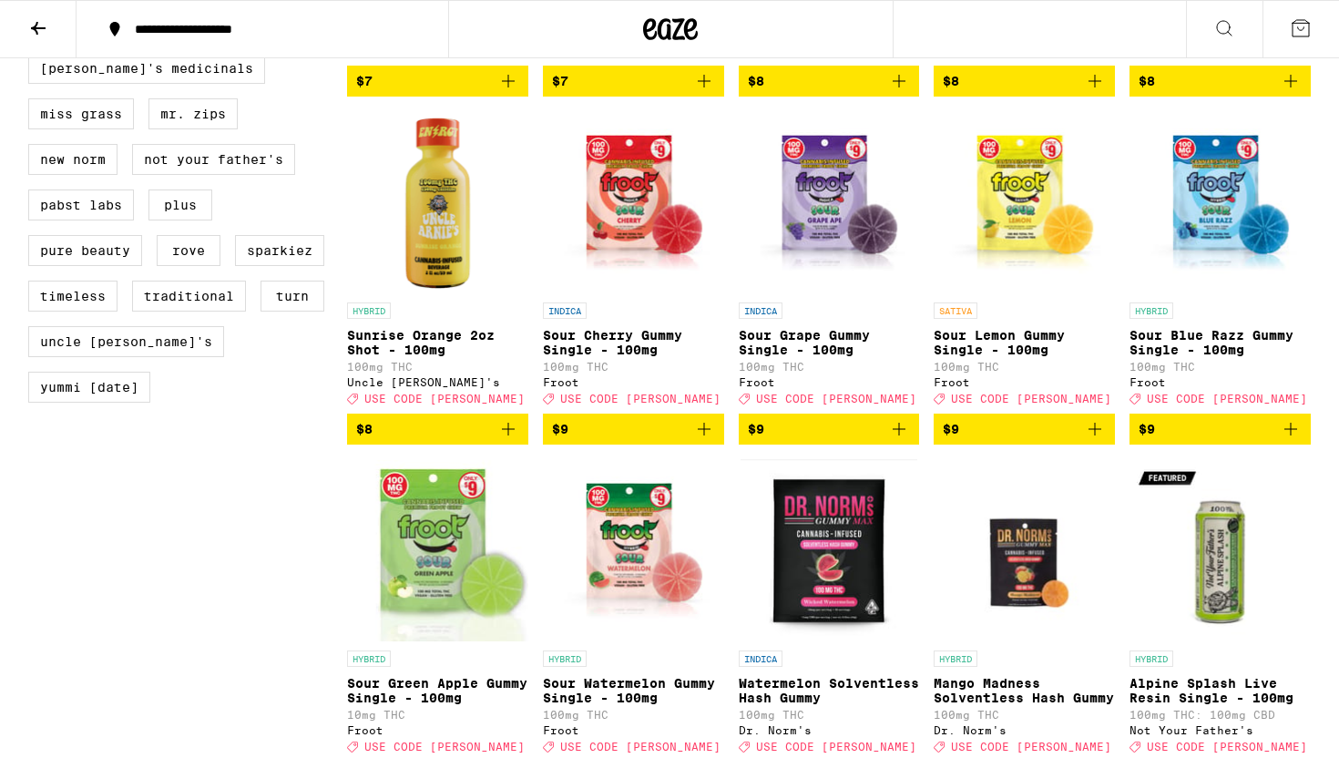
scroll to position [1483, 0]
